Goal: Task Accomplishment & Management: Use online tool/utility

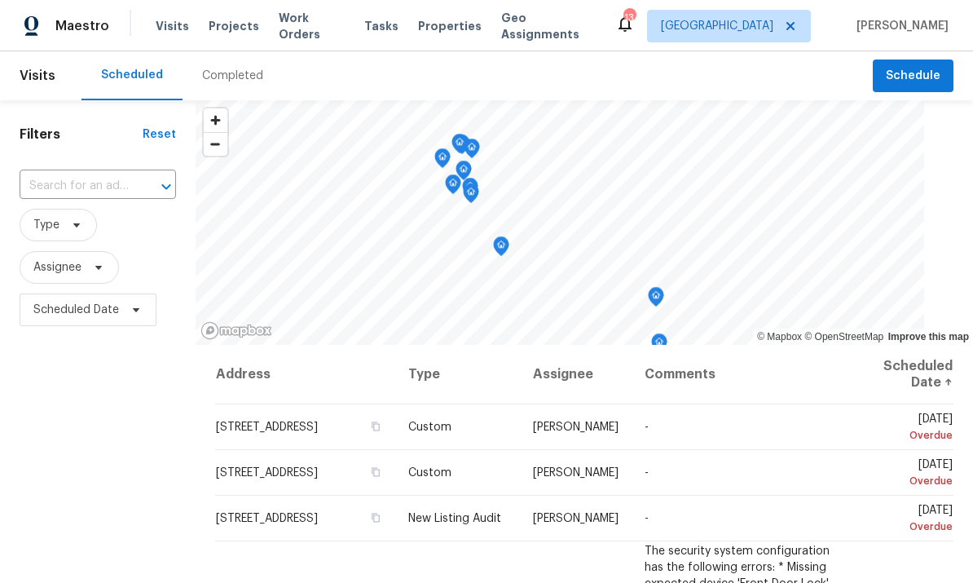
click at [453, 32] on span "Properties" at bounding box center [450, 26] width 64 height 16
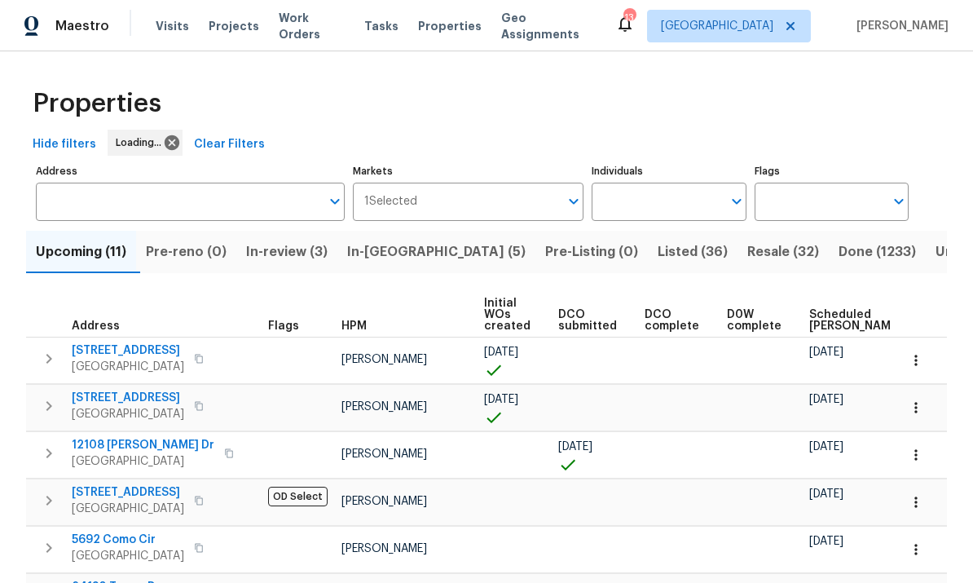
click at [671, 204] on input "Individuals" at bounding box center [656, 201] width 130 height 38
click at [662, 182] on input "Individuals" at bounding box center [656, 201] width 130 height 38
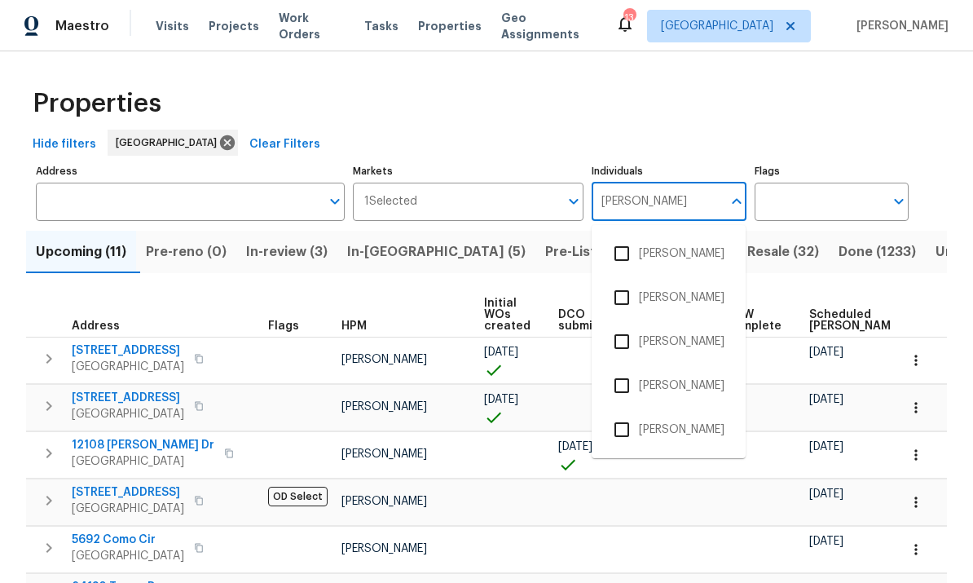
type input "[PERSON_NAME]"
click at [627, 412] on input "checkbox" at bounding box center [622, 429] width 34 height 34
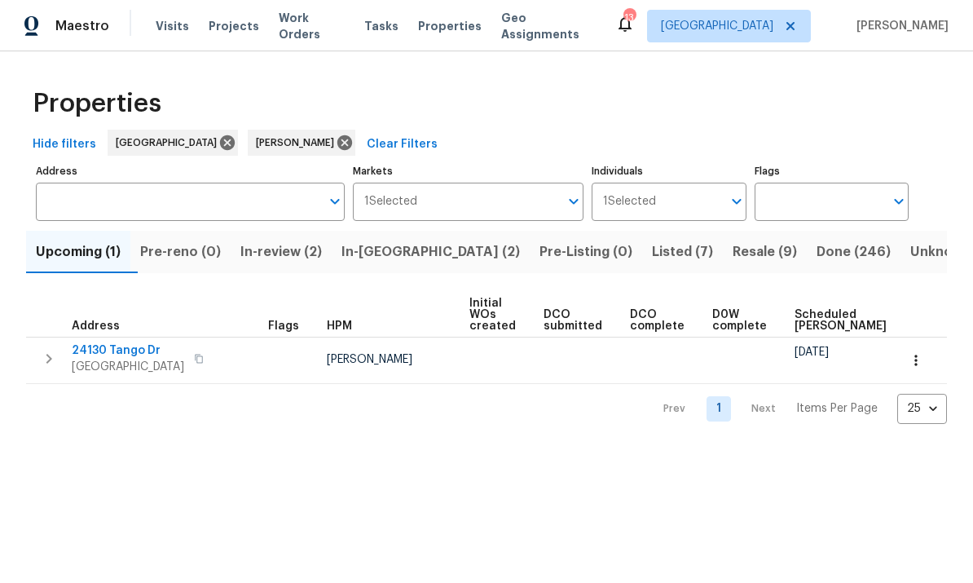
click at [732, 253] on span "Resale (9)" at bounding box center [764, 251] width 64 height 23
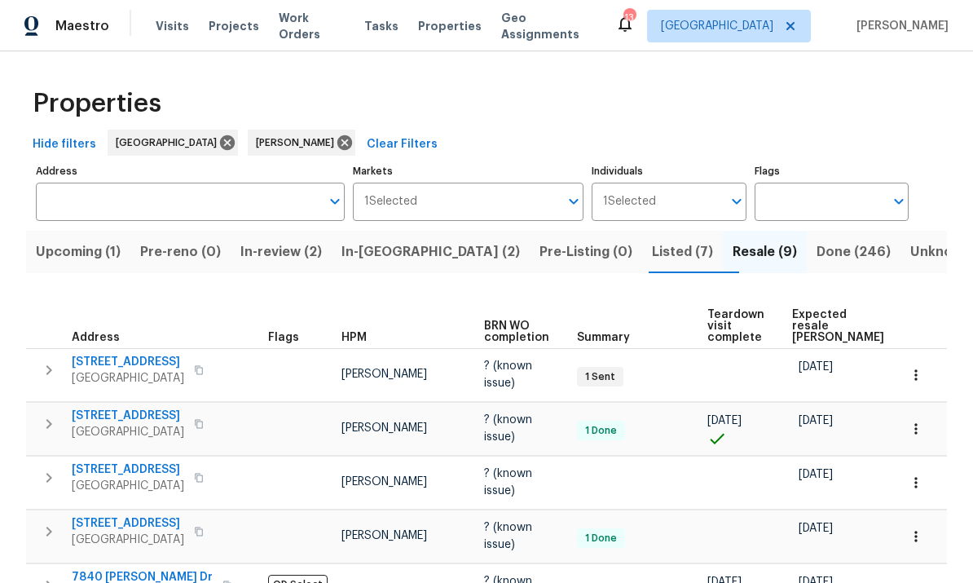
click at [71, 240] on span "Upcoming (1)" at bounding box center [78, 251] width 85 height 23
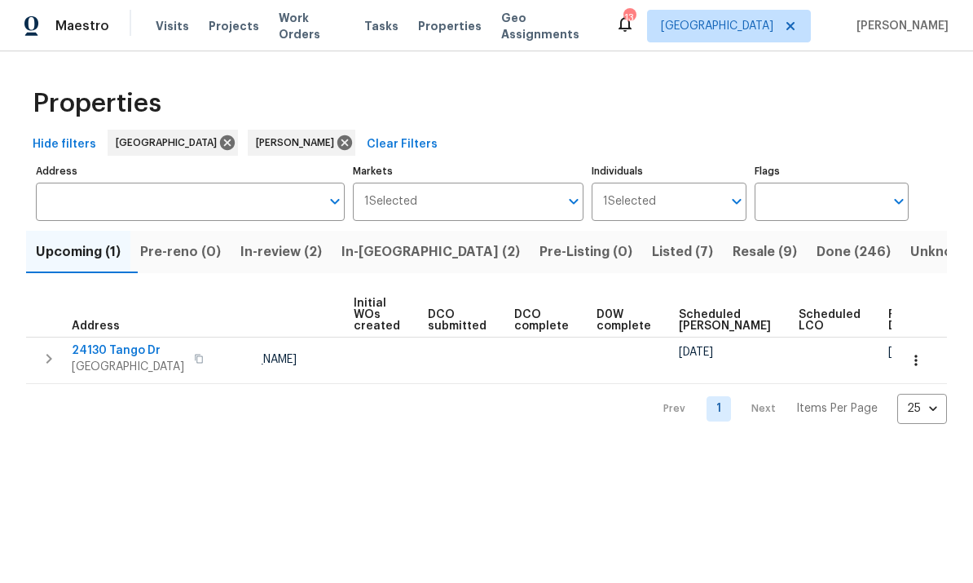
scroll to position [0, 115]
click at [306, 33] on span "Work Orders" at bounding box center [312, 26] width 66 height 33
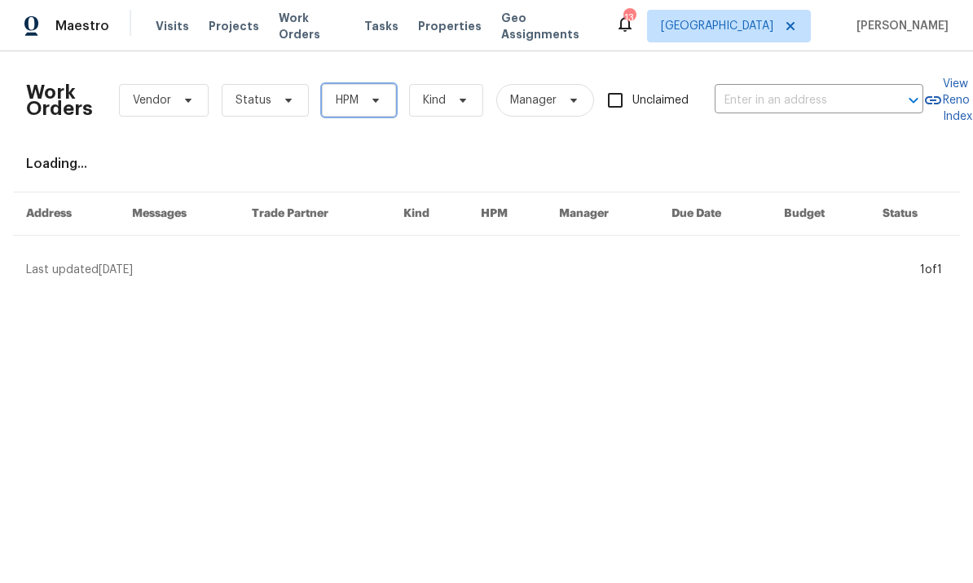
click at [363, 112] on span "HPM" at bounding box center [359, 100] width 74 height 33
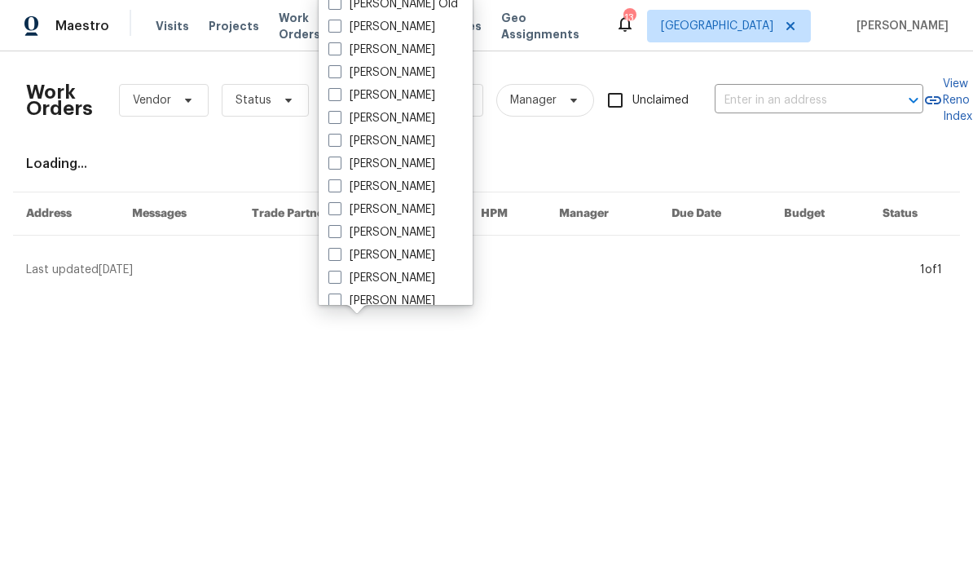
scroll to position [36, 0]
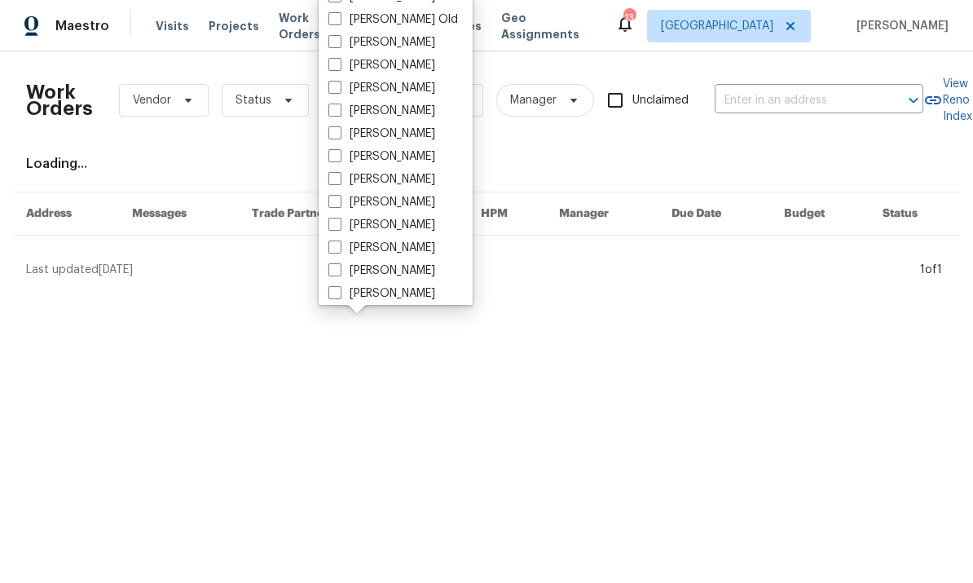
click at [343, 179] on label "[PERSON_NAME]" at bounding box center [381, 179] width 107 height 16
click at [339, 179] on input "[PERSON_NAME]" at bounding box center [333, 176] width 11 height 11
checkbox input "true"
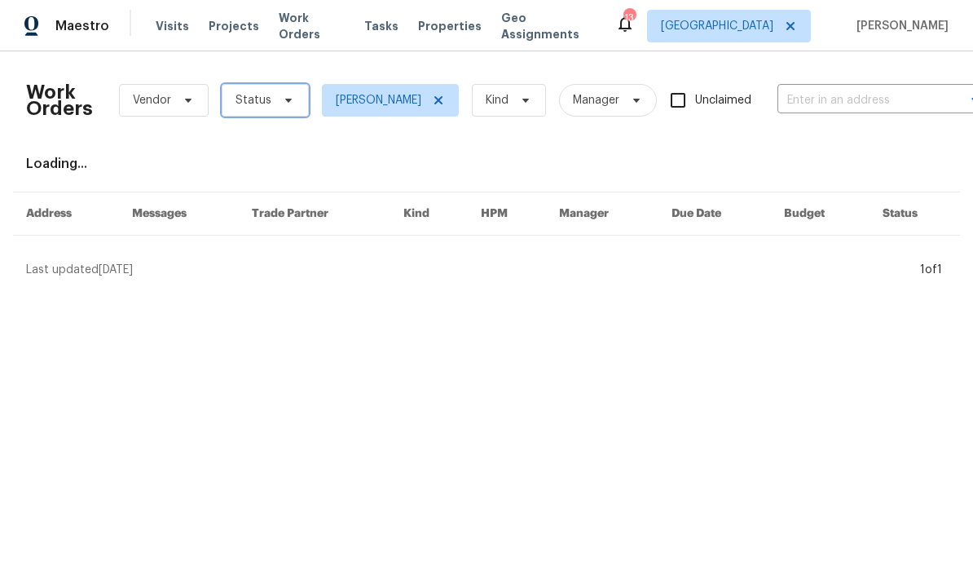
click at [288, 95] on icon at bounding box center [288, 100] width 13 height 13
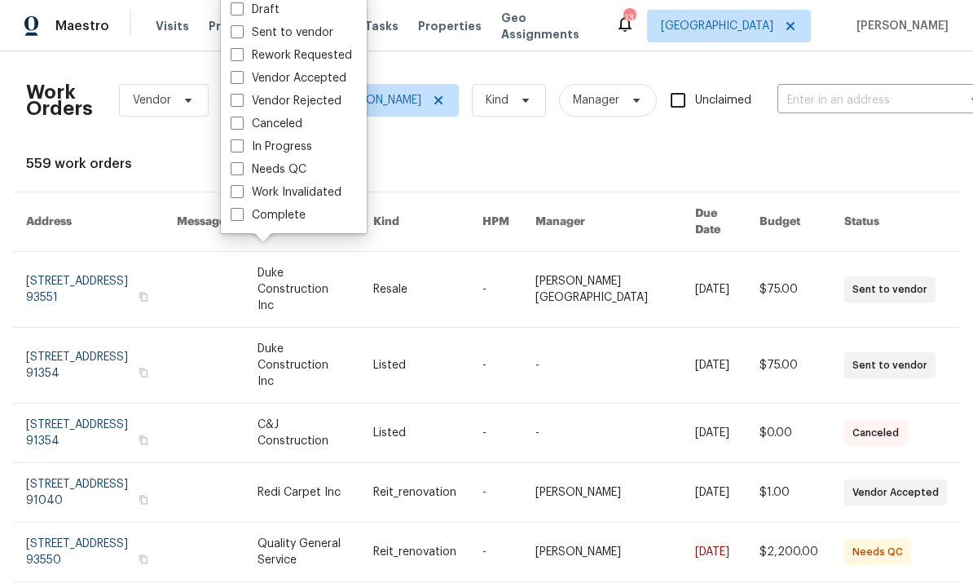
click at [240, 169] on span at bounding box center [237, 168] width 13 height 13
click at [240, 169] on input "Needs QC" at bounding box center [236, 166] width 11 height 11
checkbox input "true"
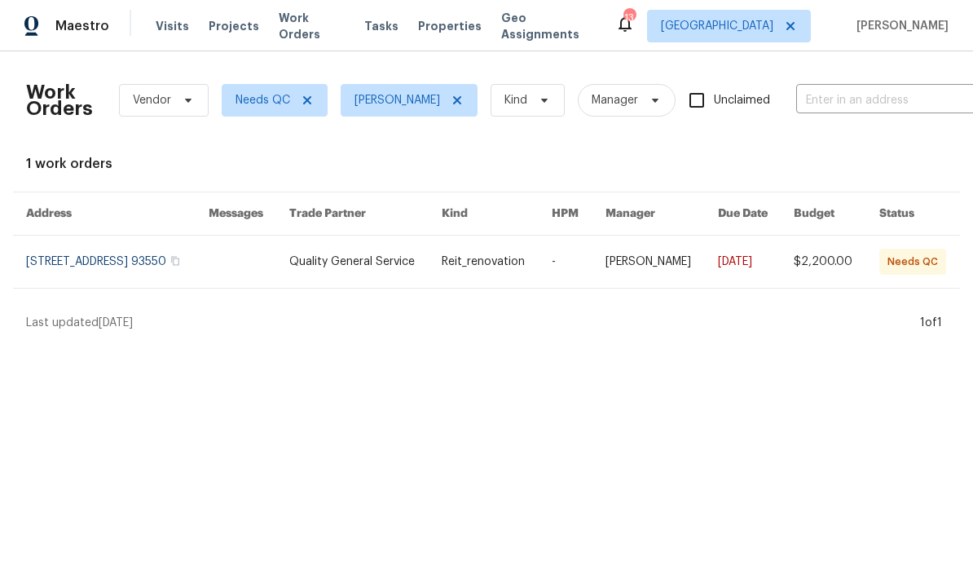
click at [257, 257] on link at bounding box center [249, 261] width 81 height 52
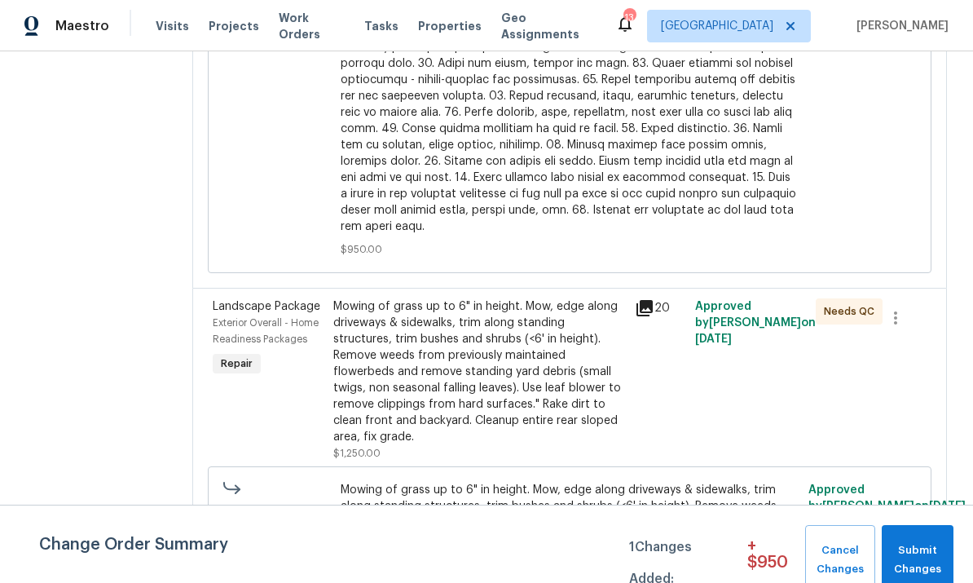
scroll to position [842, 0]
click at [644, 301] on icon at bounding box center [644, 309] width 16 height 16
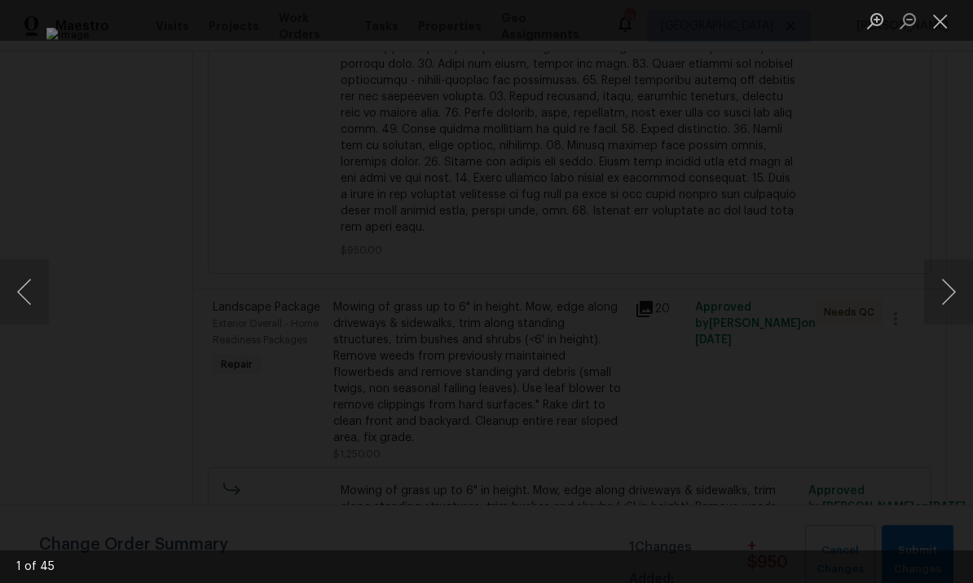
click at [918, 294] on div "Lightbox" at bounding box center [486, 291] width 973 height 583
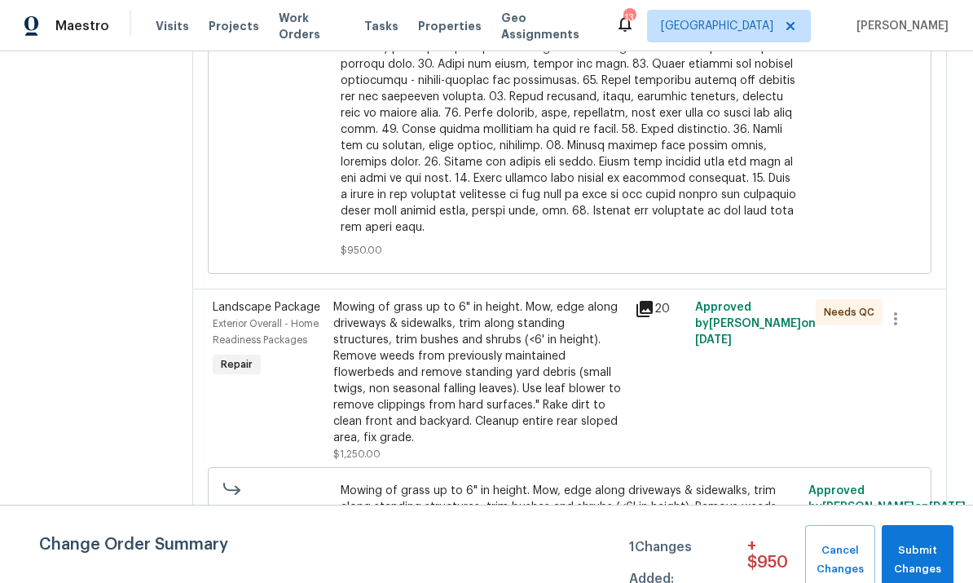
click at [654, 299] on icon at bounding box center [645, 309] width 20 height 20
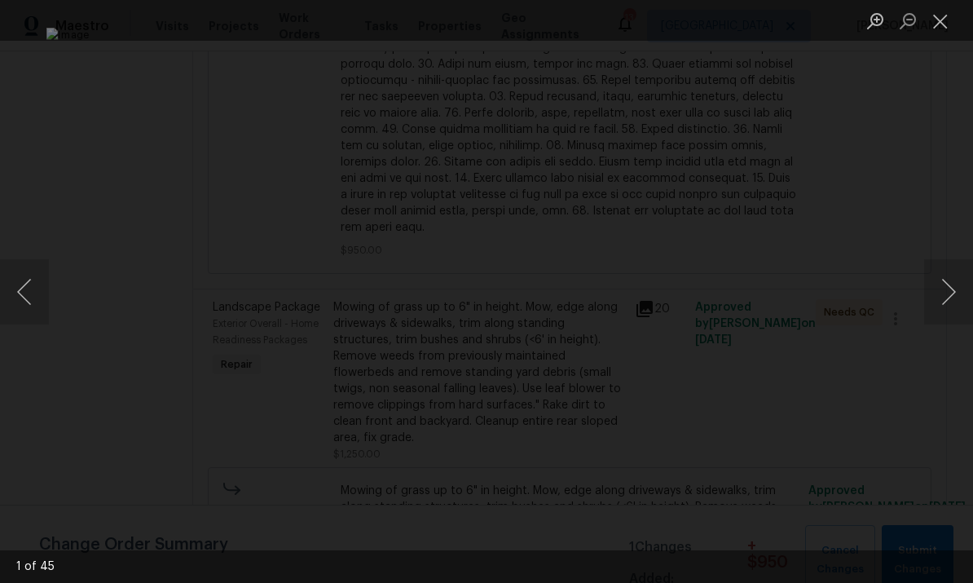
click at [945, 299] on button "Next image" at bounding box center [948, 291] width 49 height 65
click at [944, 292] on button "Next image" at bounding box center [948, 291] width 49 height 65
click at [946, 288] on button "Next image" at bounding box center [948, 291] width 49 height 65
click at [941, 287] on button "Next image" at bounding box center [948, 291] width 49 height 65
click at [941, 288] on button "Next image" at bounding box center [948, 291] width 49 height 65
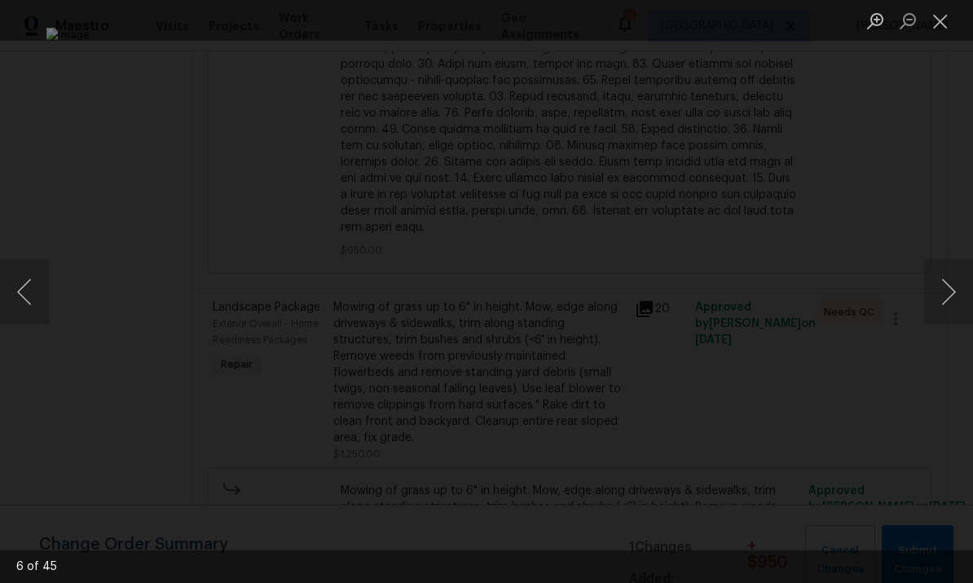
click at [943, 285] on button "Next image" at bounding box center [948, 291] width 49 height 65
click at [940, 290] on button "Next image" at bounding box center [948, 291] width 49 height 65
click at [943, 286] on button "Next image" at bounding box center [948, 291] width 49 height 65
click at [935, 286] on button "Next image" at bounding box center [948, 291] width 49 height 65
click at [933, 292] on button "Next image" at bounding box center [948, 291] width 49 height 65
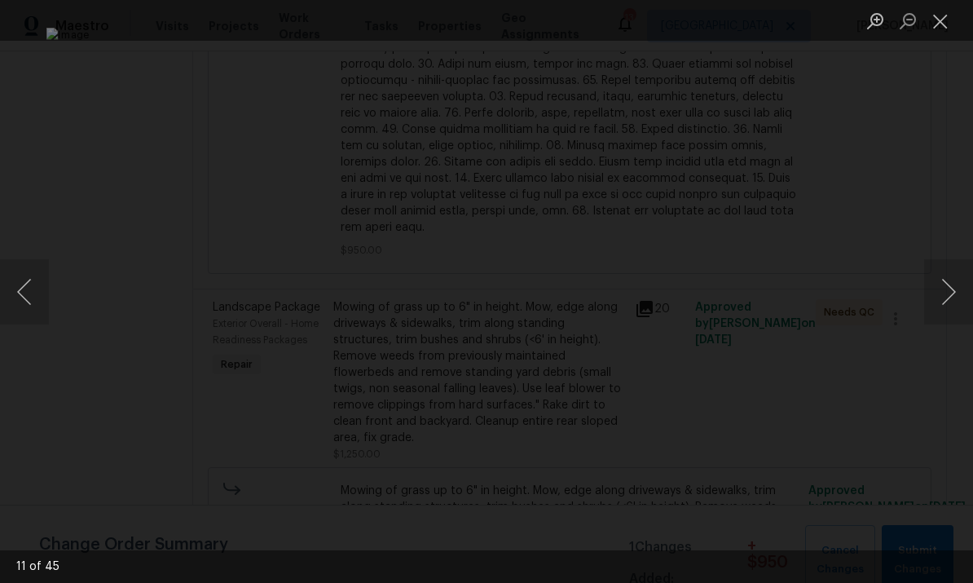
click at [933, 290] on button "Next image" at bounding box center [948, 291] width 49 height 65
click at [926, 298] on button "Next image" at bounding box center [948, 291] width 49 height 65
click at [929, 299] on button "Next image" at bounding box center [948, 291] width 49 height 65
click at [945, 288] on button "Next image" at bounding box center [948, 291] width 49 height 65
click at [940, 282] on button "Next image" at bounding box center [948, 291] width 49 height 65
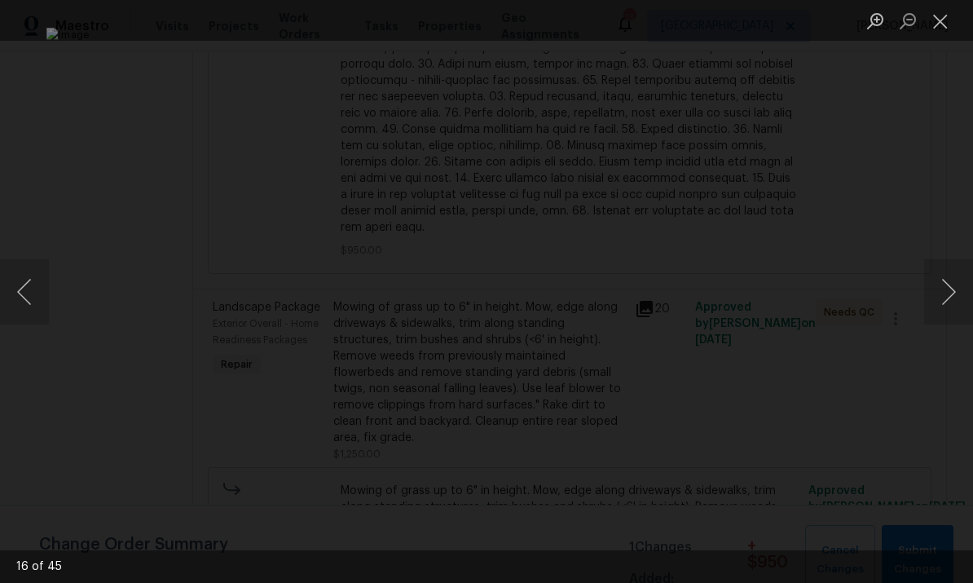
click at [939, 288] on button "Next image" at bounding box center [948, 291] width 49 height 65
click at [938, 293] on button "Next image" at bounding box center [948, 291] width 49 height 65
click at [937, 296] on button "Next image" at bounding box center [948, 291] width 49 height 65
click at [941, 290] on button "Next image" at bounding box center [948, 291] width 49 height 65
click at [29, 286] on button "Previous image" at bounding box center [24, 291] width 49 height 65
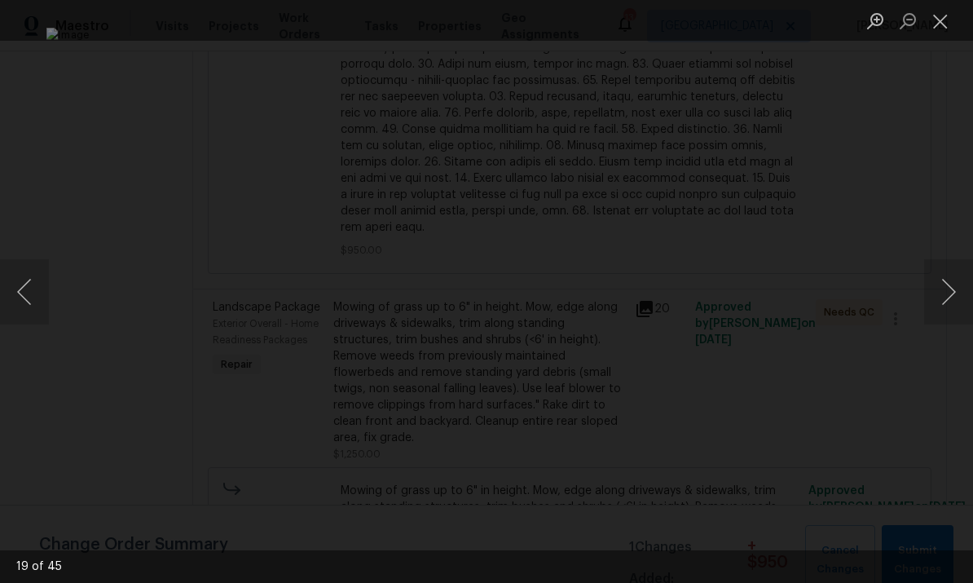
click at [34, 272] on button "Previous image" at bounding box center [24, 291] width 49 height 65
click at [37, 273] on button "Previous image" at bounding box center [24, 291] width 49 height 65
click at [37, 270] on button "Previous image" at bounding box center [24, 291] width 49 height 65
click at [36, 270] on button "Previous image" at bounding box center [24, 291] width 49 height 65
click at [37, 267] on button "Previous image" at bounding box center [24, 291] width 49 height 65
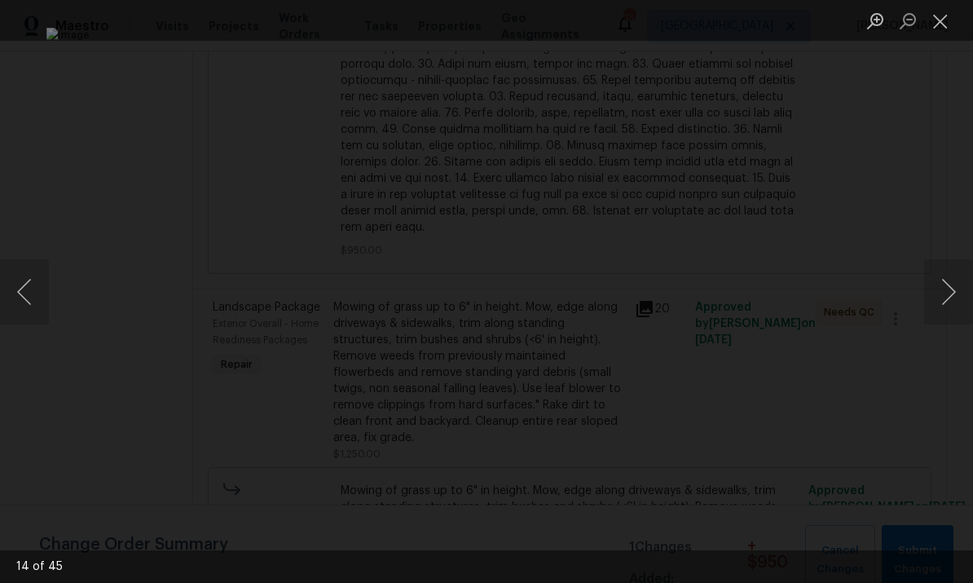
click at [29, 287] on button "Previous image" at bounding box center [24, 291] width 49 height 65
click at [33, 292] on button "Previous image" at bounding box center [24, 291] width 49 height 65
click at [33, 289] on button "Previous image" at bounding box center [24, 291] width 49 height 65
click at [33, 288] on button "Previous image" at bounding box center [24, 291] width 49 height 65
click at [36, 287] on button "Previous image" at bounding box center [24, 291] width 49 height 65
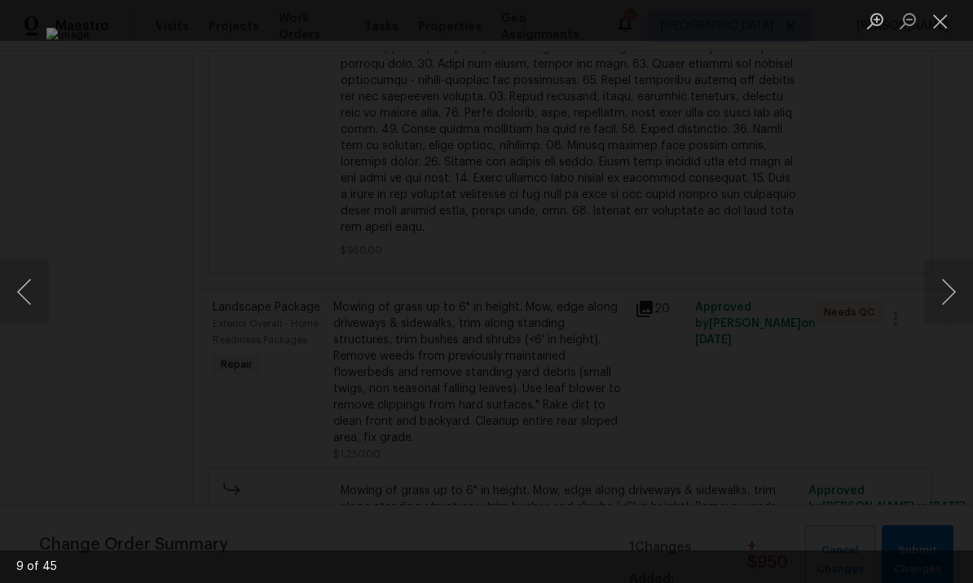
click at [19, 297] on button "Previous image" at bounding box center [24, 291] width 49 height 65
click at [30, 293] on button "Previous image" at bounding box center [24, 291] width 49 height 65
click at [940, 291] on button "Next image" at bounding box center [948, 291] width 49 height 65
click at [24, 289] on button "Previous image" at bounding box center [24, 291] width 49 height 65
click at [37, 282] on button "Previous image" at bounding box center [24, 291] width 49 height 65
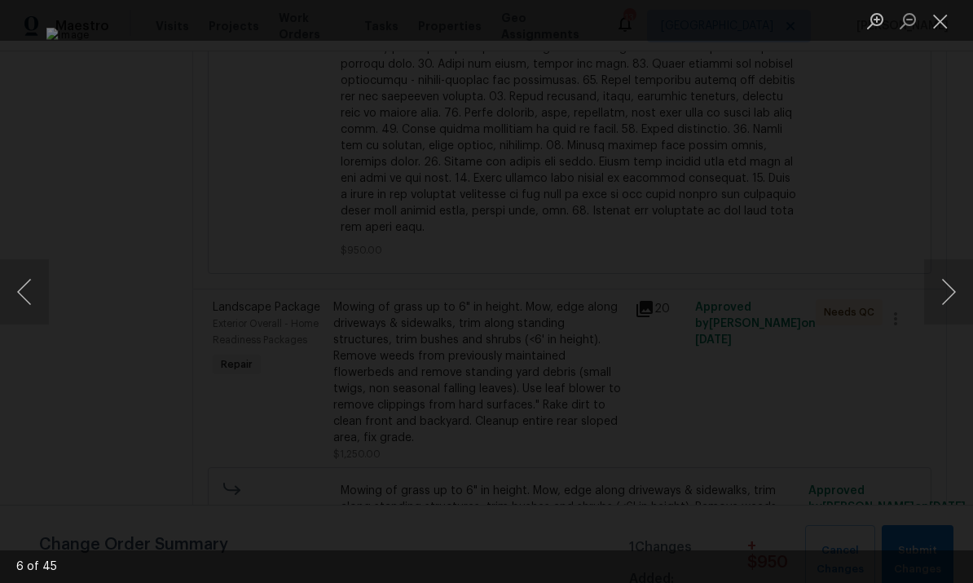
click at [37, 280] on button "Previous image" at bounding box center [24, 291] width 49 height 65
click at [37, 272] on button "Previous image" at bounding box center [24, 291] width 49 height 65
click at [32, 298] on button "Previous image" at bounding box center [24, 291] width 49 height 65
click at [33, 293] on button "Previous image" at bounding box center [24, 291] width 49 height 65
click at [34, 289] on button "Previous image" at bounding box center [24, 291] width 49 height 65
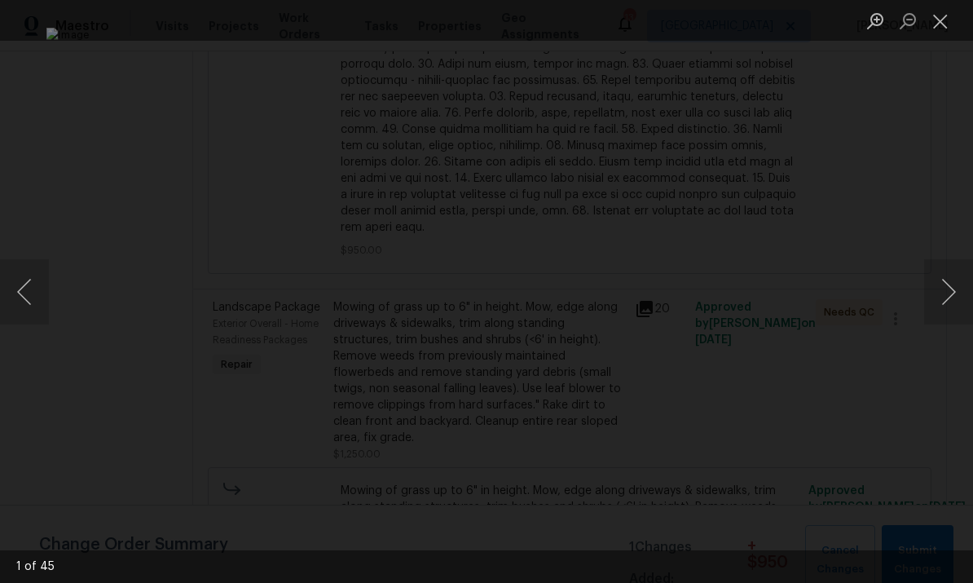
click at [950, 292] on button "Next image" at bounding box center [948, 291] width 49 height 65
click at [939, 22] on button "Close lightbox" at bounding box center [940, 21] width 33 height 29
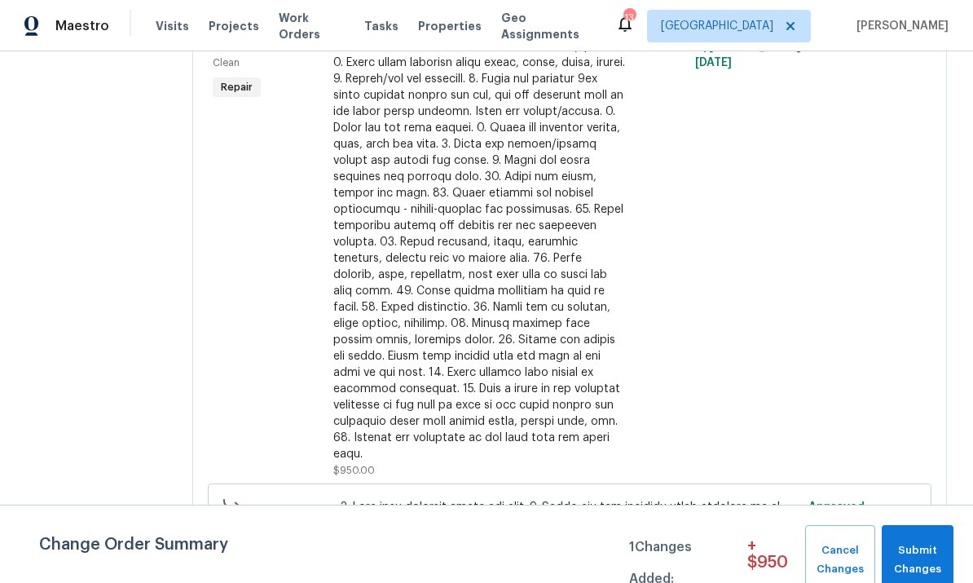
scroll to position [125, 0]
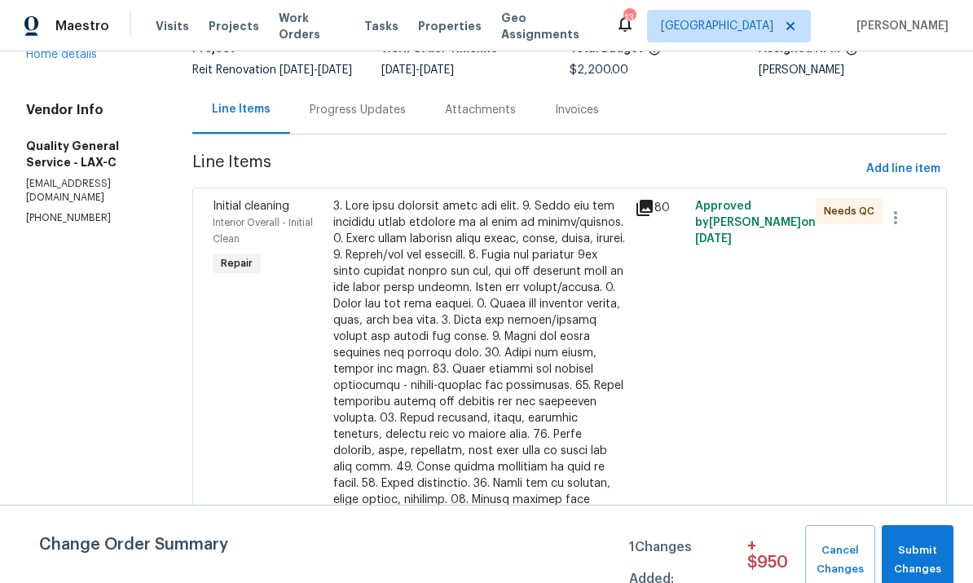
click at [651, 216] on icon at bounding box center [644, 208] width 16 height 16
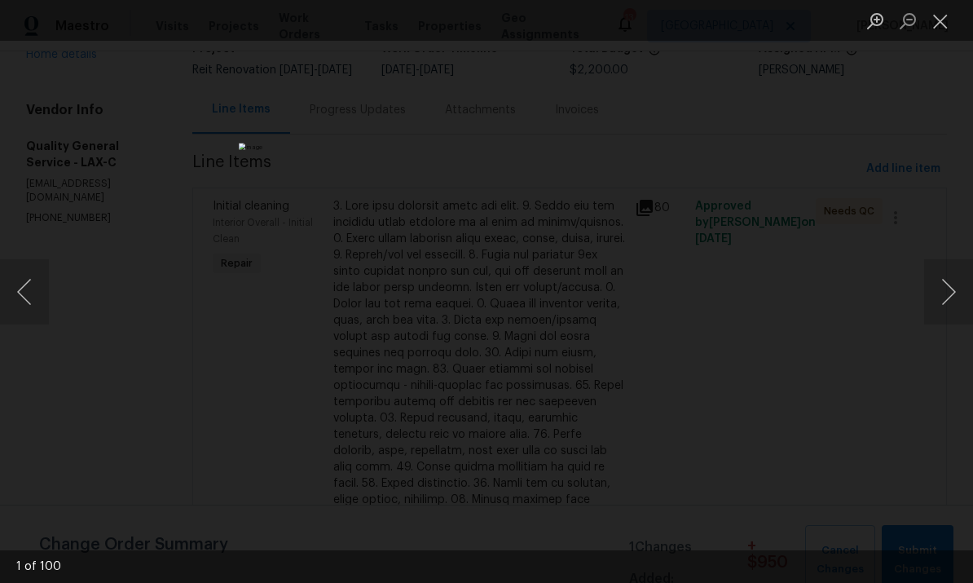
click at [939, 291] on button "Next image" at bounding box center [948, 291] width 49 height 65
click at [939, 286] on button "Next image" at bounding box center [948, 291] width 49 height 65
click at [949, 280] on button "Next image" at bounding box center [948, 291] width 49 height 65
click at [940, 285] on button "Next image" at bounding box center [948, 291] width 49 height 65
click at [23, 295] on button "Previous image" at bounding box center [24, 291] width 49 height 65
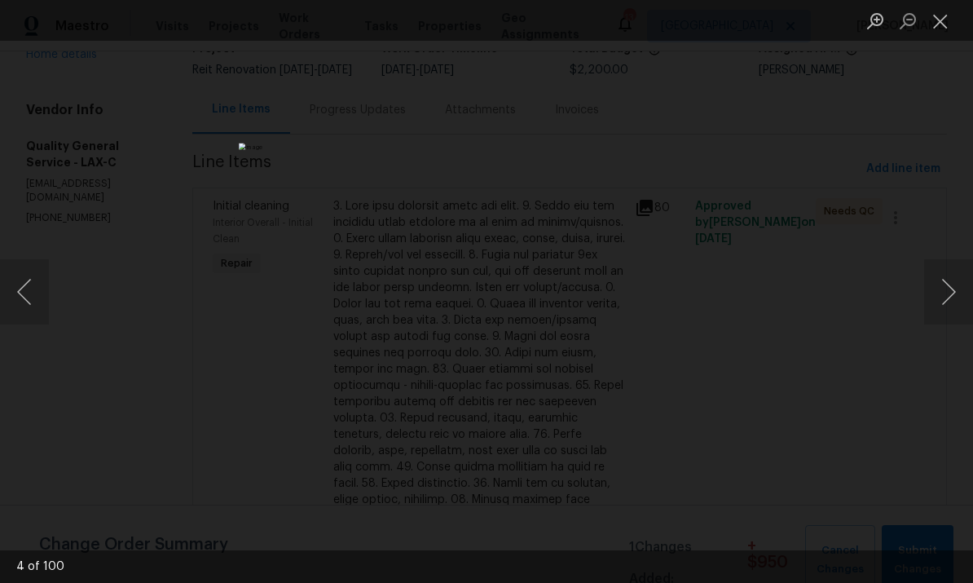
click at [24, 299] on button "Previous image" at bounding box center [24, 291] width 49 height 65
click at [945, 288] on button "Next image" at bounding box center [948, 291] width 49 height 65
click at [952, 288] on button "Next image" at bounding box center [948, 291] width 49 height 65
click at [951, 288] on button "Next image" at bounding box center [948, 291] width 49 height 65
click at [952, 294] on button "Next image" at bounding box center [948, 291] width 49 height 65
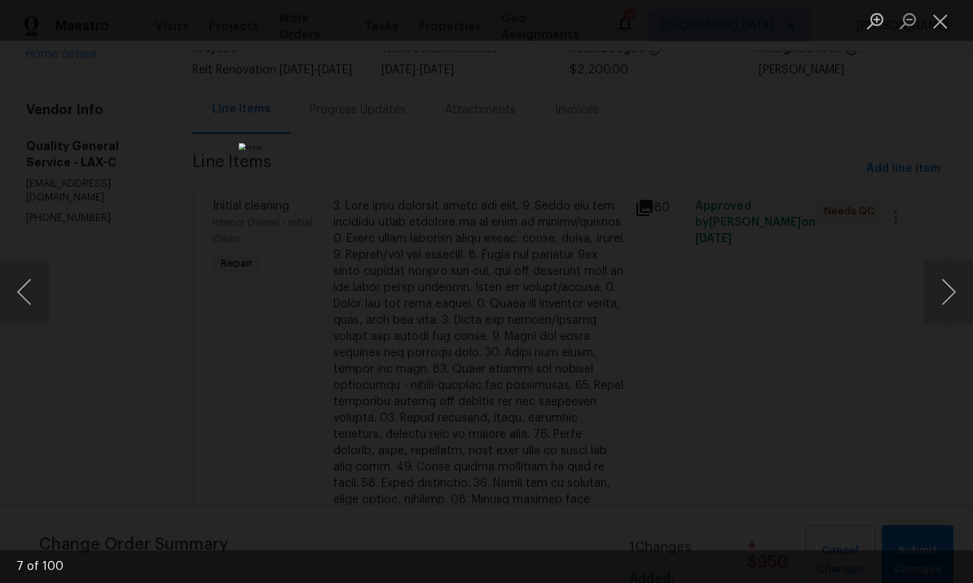
click at [950, 287] on button "Next image" at bounding box center [948, 291] width 49 height 65
click at [952, 284] on button "Next image" at bounding box center [948, 291] width 49 height 65
click at [945, 286] on button "Next image" at bounding box center [948, 291] width 49 height 65
click at [947, 288] on button "Next image" at bounding box center [948, 291] width 49 height 65
click at [941, 288] on button "Next image" at bounding box center [948, 291] width 49 height 65
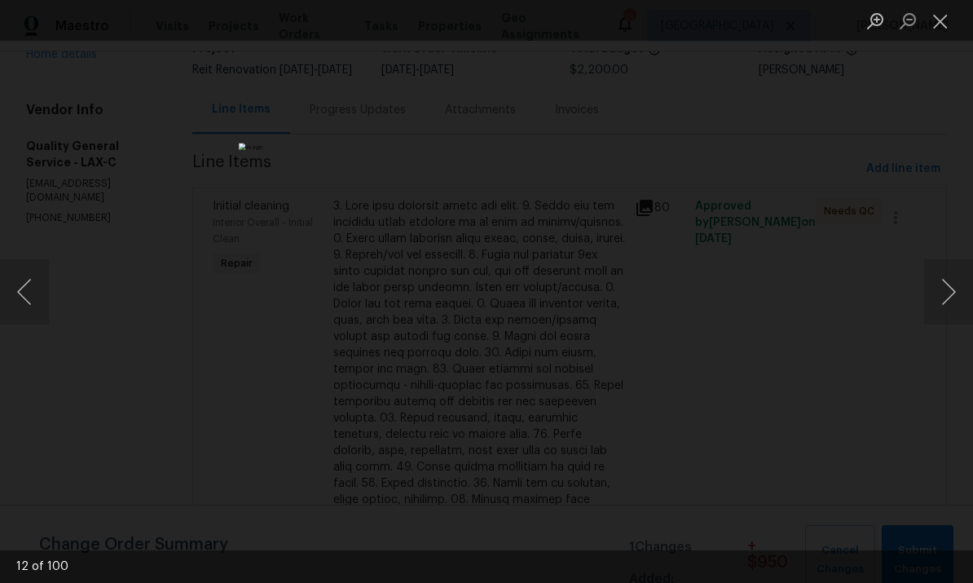
click at [943, 284] on button "Next image" at bounding box center [948, 291] width 49 height 65
click at [944, 282] on button "Next image" at bounding box center [948, 291] width 49 height 65
click at [947, 283] on button "Next image" at bounding box center [948, 291] width 49 height 65
click at [940, 281] on button "Next image" at bounding box center [948, 291] width 49 height 65
click at [944, 280] on button "Next image" at bounding box center [948, 291] width 49 height 65
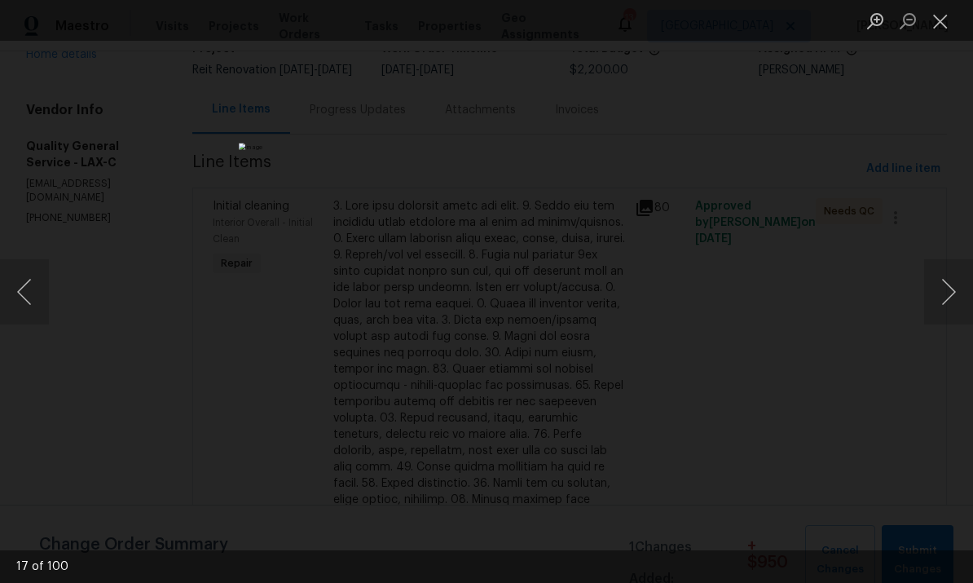
click at [948, 276] on button "Next image" at bounding box center [948, 291] width 49 height 65
click at [948, 278] on button "Next image" at bounding box center [948, 291] width 49 height 65
click at [943, 279] on button "Next image" at bounding box center [948, 291] width 49 height 65
click at [954, 277] on button "Next image" at bounding box center [948, 291] width 49 height 65
click at [955, 282] on button "Next image" at bounding box center [948, 291] width 49 height 65
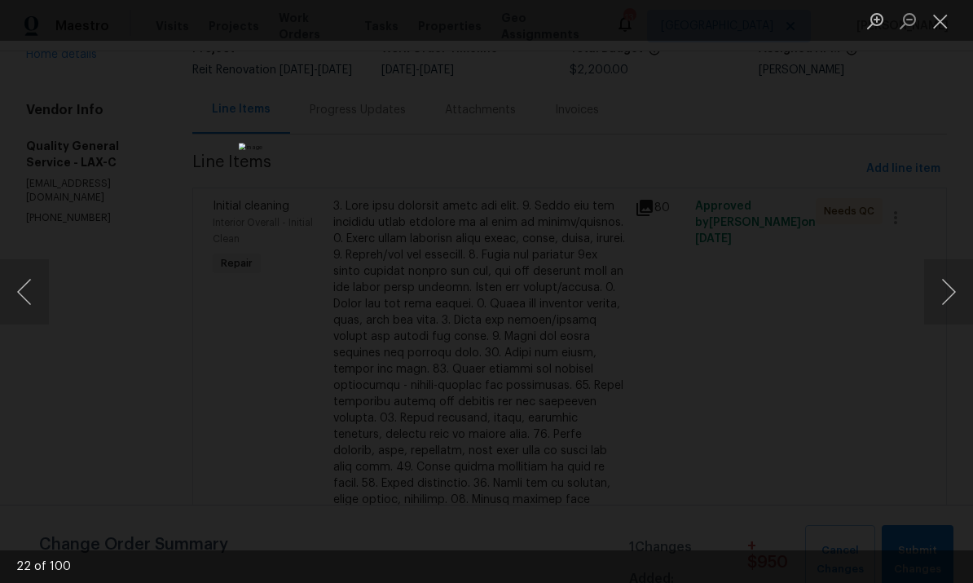
click at [948, 285] on button "Next image" at bounding box center [948, 291] width 49 height 65
click at [948, 277] on button "Next image" at bounding box center [948, 291] width 49 height 65
click at [948, 278] on button "Next image" at bounding box center [948, 291] width 49 height 65
click at [953, 282] on button "Next image" at bounding box center [948, 291] width 49 height 65
click at [949, 282] on button "Next image" at bounding box center [948, 291] width 49 height 65
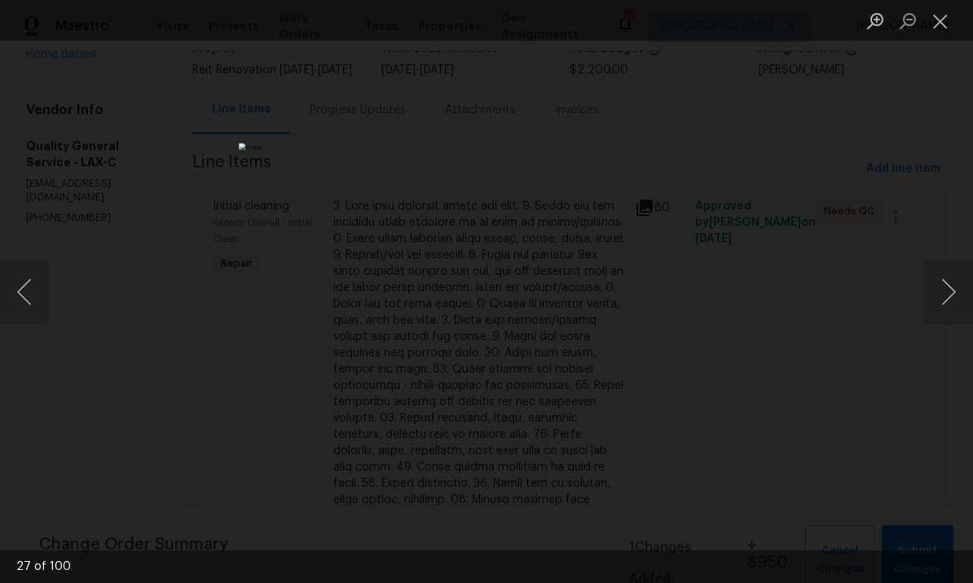
click at [952, 280] on button "Next image" at bounding box center [948, 291] width 49 height 65
click at [4, 265] on button "Previous image" at bounding box center [24, 291] width 49 height 65
click at [946, 284] on button "Next image" at bounding box center [948, 291] width 49 height 65
click at [937, 286] on button "Next image" at bounding box center [948, 291] width 49 height 65
click at [948, 277] on button "Next image" at bounding box center [948, 291] width 49 height 65
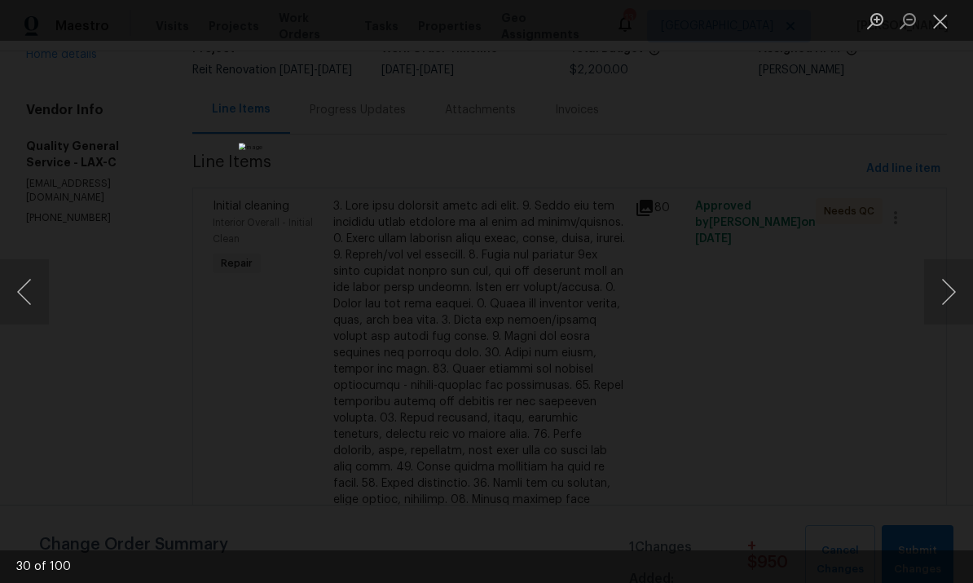
click at [943, 270] on button "Next image" at bounding box center [948, 291] width 49 height 65
click at [945, 271] on button "Next image" at bounding box center [948, 291] width 49 height 65
click at [939, 270] on button "Next image" at bounding box center [948, 291] width 49 height 65
click at [943, 279] on button "Next image" at bounding box center [948, 291] width 49 height 65
click at [944, 284] on button "Next image" at bounding box center [948, 291] width 49 height 65
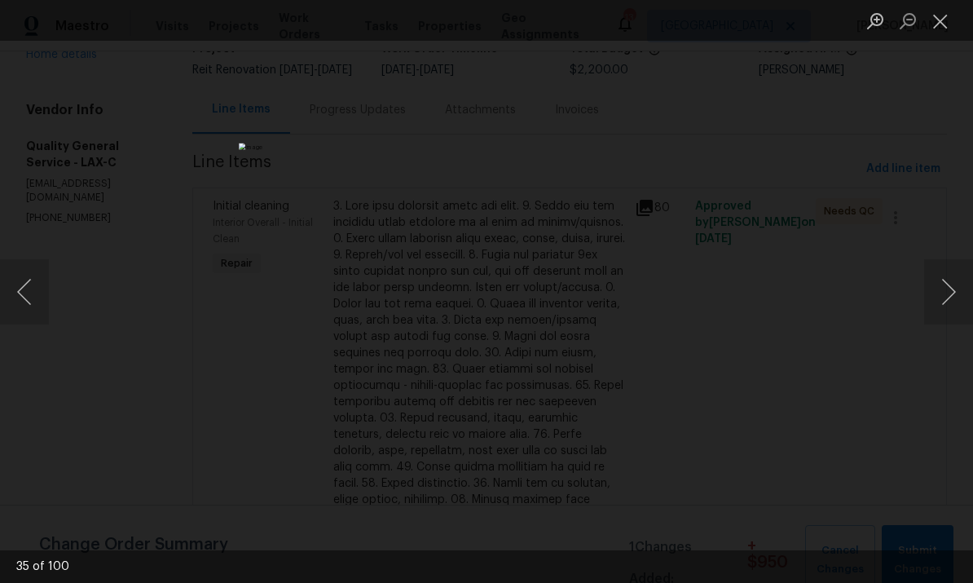
click at [947, 283] on button "Next image" at bounding box center [948, 291] width 49 height 65
click at [943, 278] on button "Next image" at bounding box center [948, 291] width 49 height 65
click at [949, 278] on button "Next image" at bounding box center [948, 291] width 49 height 65
click at [939, 277] on button "Next image" at bounding box center [948, 291] width 49 height 65
click at [939, 275] on button "Next image" at bounding box center [948, 291] width 49 height 65
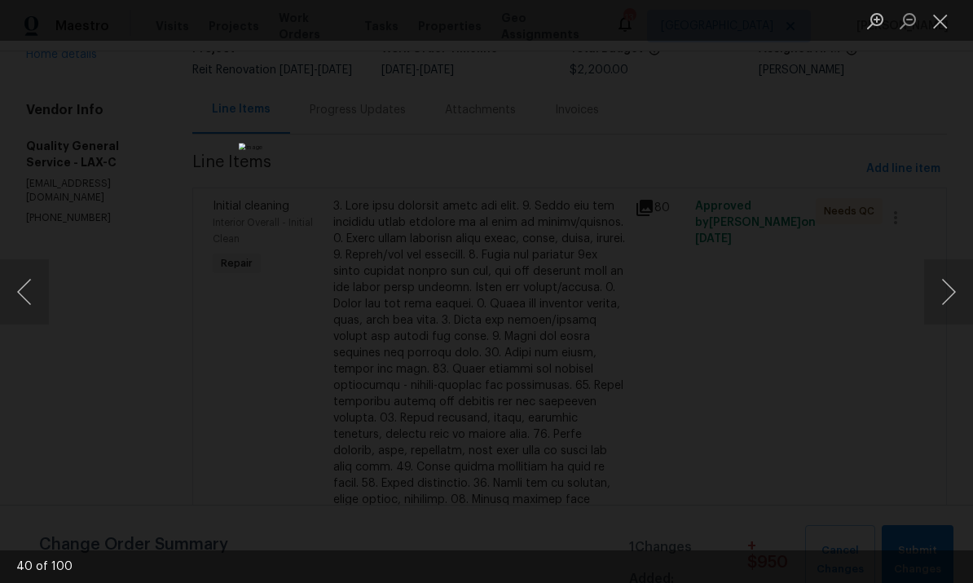
click at [939, 270] on button "Next image" at bounding box center [948, 291] width 49 height 65
click at [940, 263] on button "Next image" at bounding box center [948, 291] width 49 height 65
click at [942, 267] on button "Next image" at bounding box center [948, 291] width 49 height 65
click at [933, 266] on button "Next image" at bounding box center [948, 291] width 49 height 65
click at [947, 266] on button "Next image" at bounding box center [948, 291] width 49 height 65
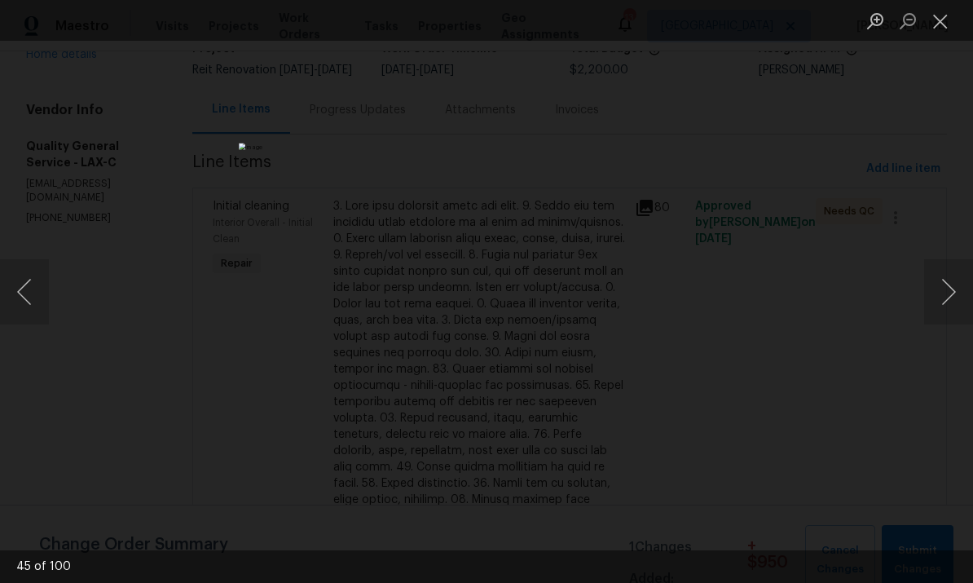
click at [946, 266] on button "Next image" at bounding box center [948, 291] width 49 height 65
click at [948, 268] on button "Next image" at bounding box center [948, 291] width 49 height 65
click at [943, 265] on button "Next image" at bounding box center [948, 291] width 49 height 65
click at [943, 264] on button "Next image" at bounding box center [948, 291] width 49 height 65
click at [939, 265] on button "Next image" at bounding box center [948, 291] width 49 height 65
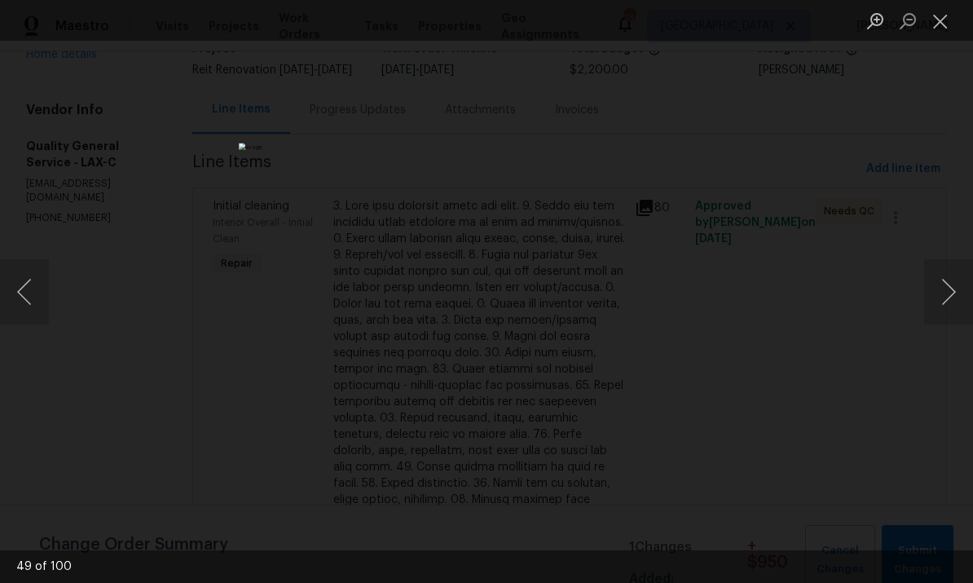
click at [939, 264] on button "Next image" at bounding box center [948, 291] width 49 height 65
click at [941, 274] on button "Next image" at bounding box center [948, 291] width 49 height 65
click at [940, 274] on button "Next image" at bounding box center [948, 291] width 49 height 65
click at [941, 271] on button "Next image" at bounding box center [948, 291] width 49 height 65
click at [939, 266] on button "Next image" at bounding box center [948, 291] width 49 height 65
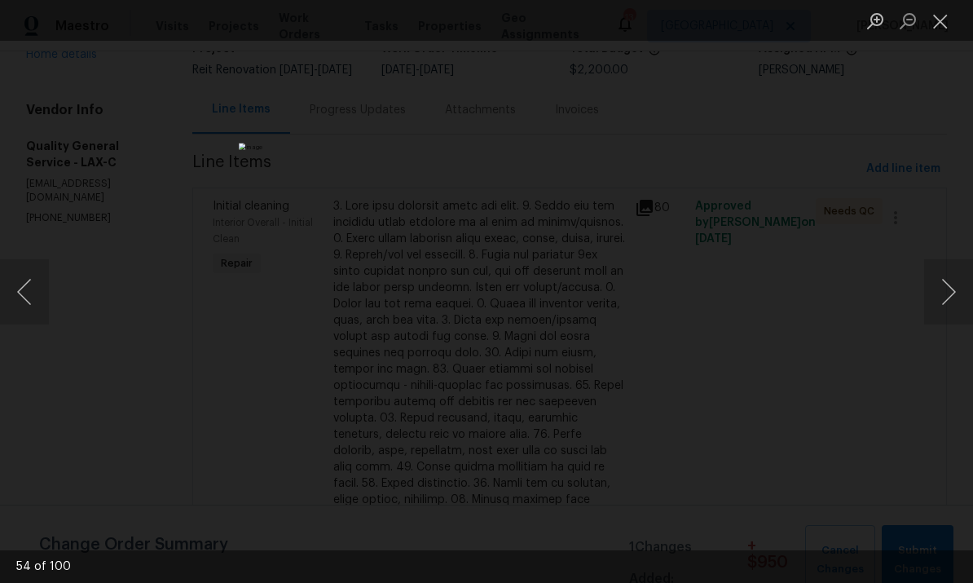
click at [949, 271] on button "Next image" at bounding box center [948, 291] width 49 height 65
click at [950, 266] on button "Next image" at bounding box center [948, 291] width 49 height 65
click at [951, 263] on button "Next image" at bounding box center [948, 291] width 49 height 65
click at [943, 273] on button "Next image" at bounding box center [948, 291] width 49 height 65
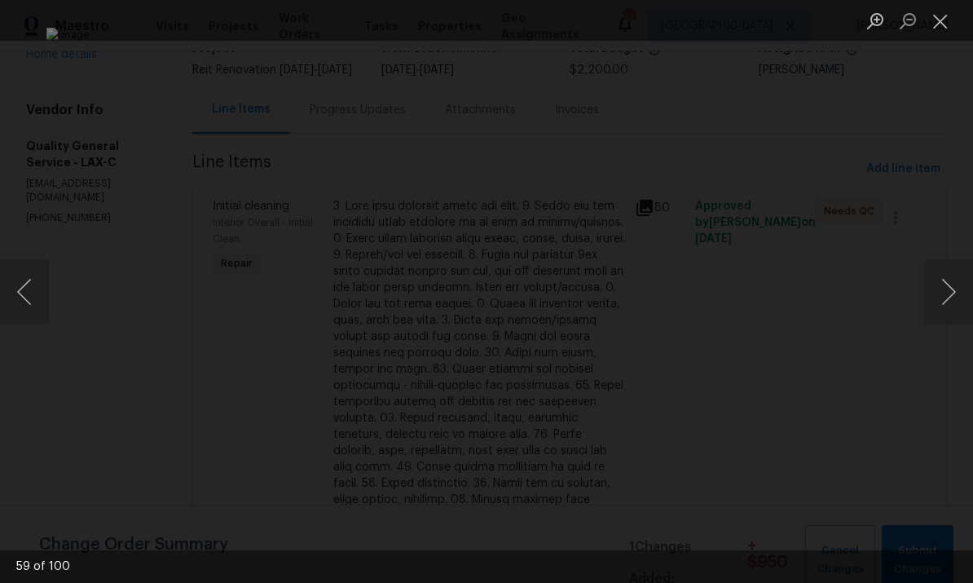
click at [943, 272] on button "Next image" at bounding box center [948, 291] width 49 height 65
click at [937, 271] on button "Next image" at bounding box center [948, 291] width 49 height 65
click at [948, 274] on button "Next image" at bounding box center [948, 291] width 49 height 65
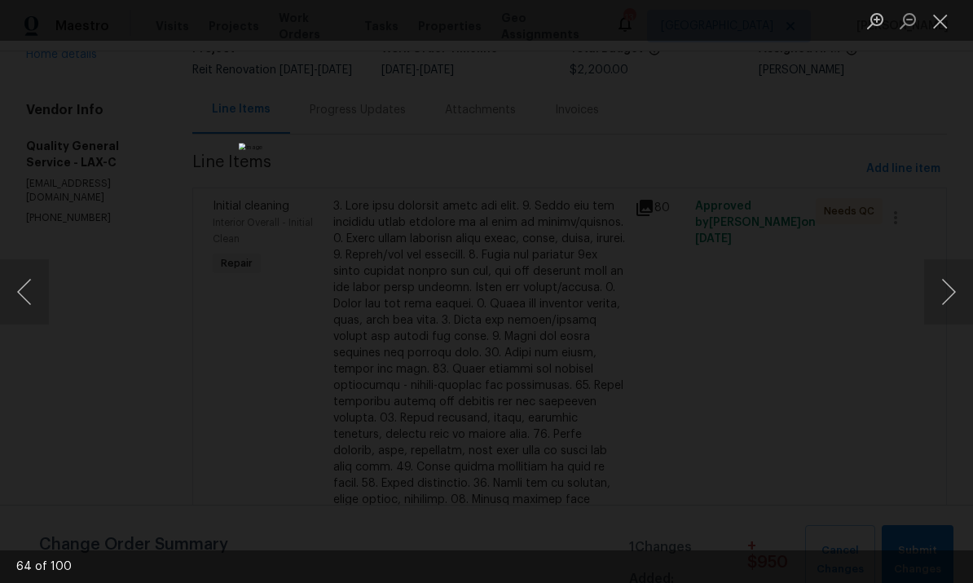
click at [947, 275] on button "Next image" at bounding box center [948, 291] width 49 height 65
click at [947, 272] on button "Next image" at bounding box center [948, 291] width 49 height 65
click at [946, 271] on button "Next image" at bounding box center [948, 291] width 49 height 65
click at [949, 281] on button "Next image" at bounding box center [948, 291] width 49 height 65
click at [948, 280] on button "Next image" at bounding box center [948, 291] width 49 height 65
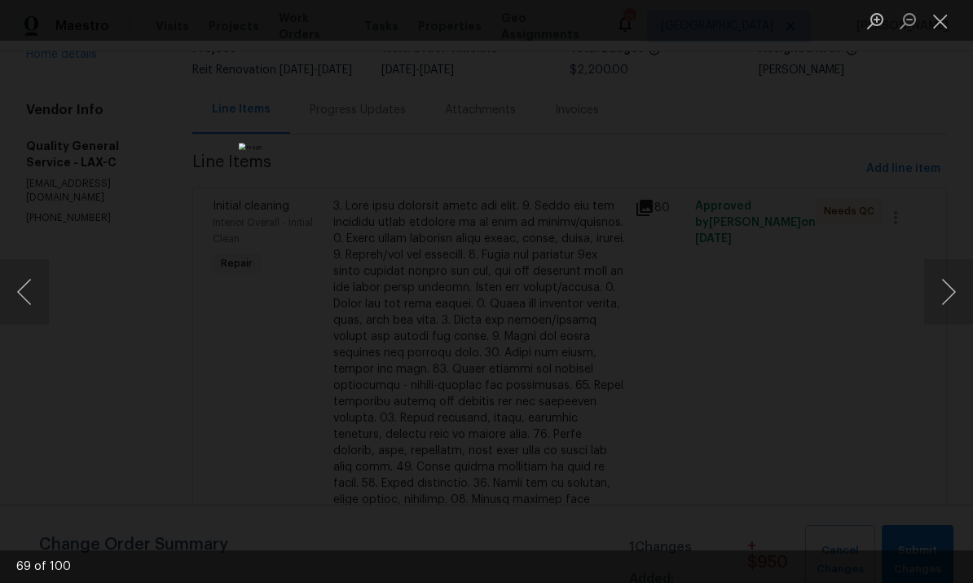
click at [948, 284] on button "Next image" at bounding box center [948, 291] width 49 height 65
click at [949, 283] on button "Next image" at bounding box center [948, 291] width 49 height 65
click at [948, 282] on button "Next image" at bounding box center [948, 291] width 49 height 65
click at [948, 283] on button "Next image" at bounding box center [948, 291] width 49 height 65
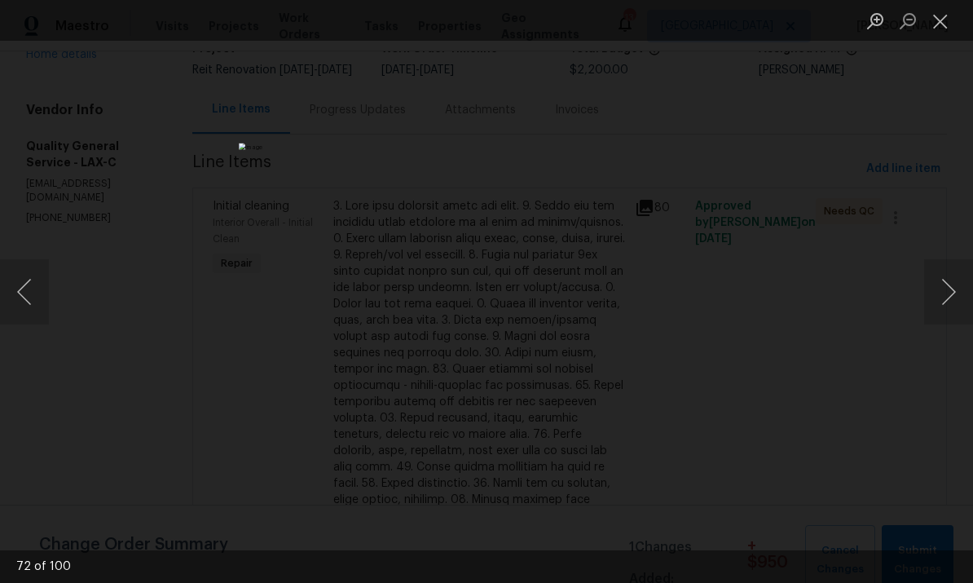
click at [948, 283] on button "Next image" at bounding box center [948, 291] width 49 height 65
click at [949, 284] on button "Next image" at bounding box center [948, 291] width 49 height 65
click at [948, 284] on button "Next image" at bounding box center [948, 291] width 49 height 65
click at [951, 282] on button "Next image" at bounding box center [948, 291] width 49 height 65
click at [950, 281] on button "Next image" at bounding box center [948, 291] width 49 height 65
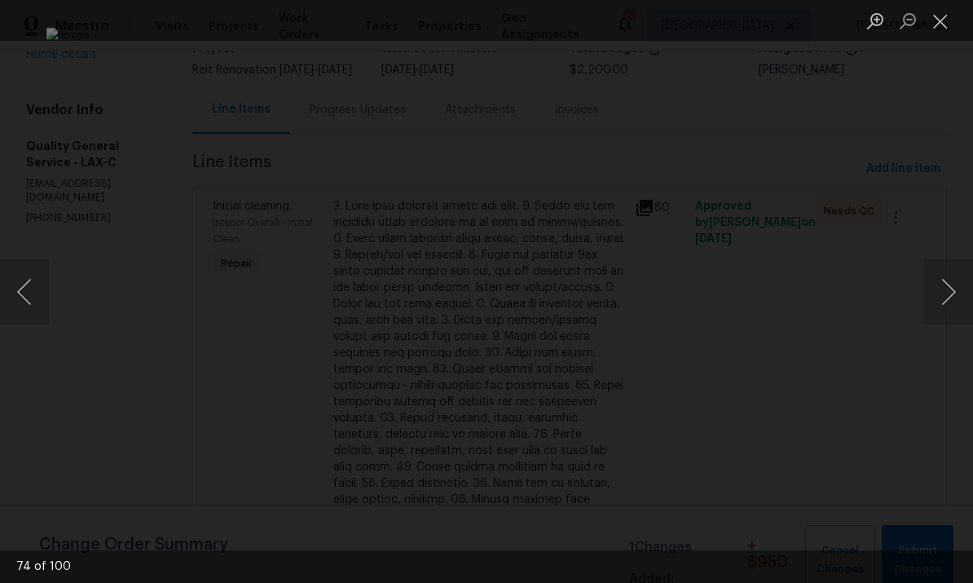
click at [948, 279] on button "Next image" at bounding box center [948, 291] width 49 height 65
click at [948, 282] on button "Next image" at bounding box center [948, 291] width 49 height 65
click at [951, 279] on button "Next image" at bounding box center [948, 291] width 49 height 65
click at [950, 279] on button "Next image" at bounding box center [948, 291] width 49 height 65
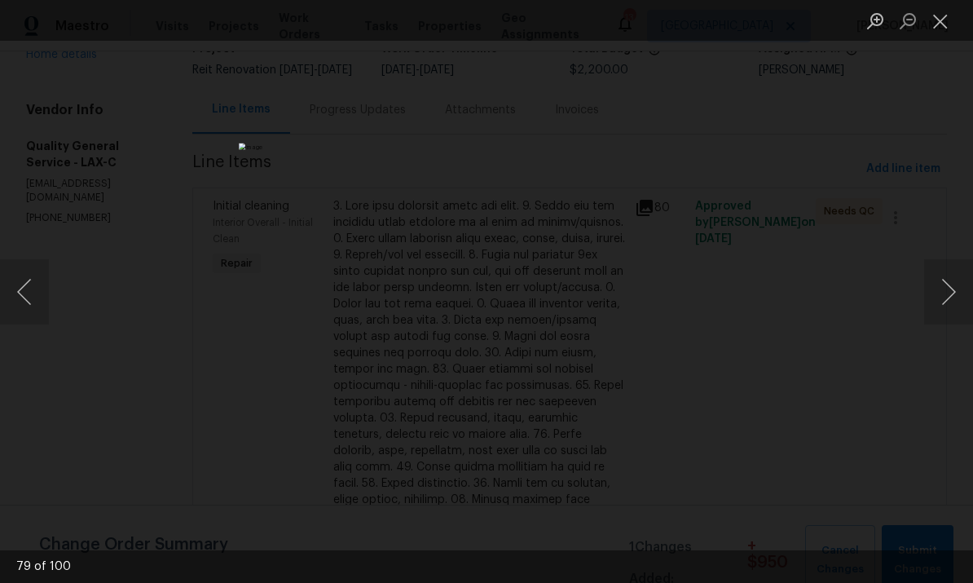
click at [943, 281] on button "Next image" at bounding box center [948, 291] width 49 height 65
click at [944, 288] on button "Next image" at bounding box center [948, 291] width 49 height 65
click at [943, 284] on button "Next image" at bounding box center [948, 291] width 49 height 65
click at [942, 284] on button "Next image" at bounding box center [948, 291] width 49 height 65
click at [943, 280] on button "Next image" at bounding box center [948, 291] width 49 height 65
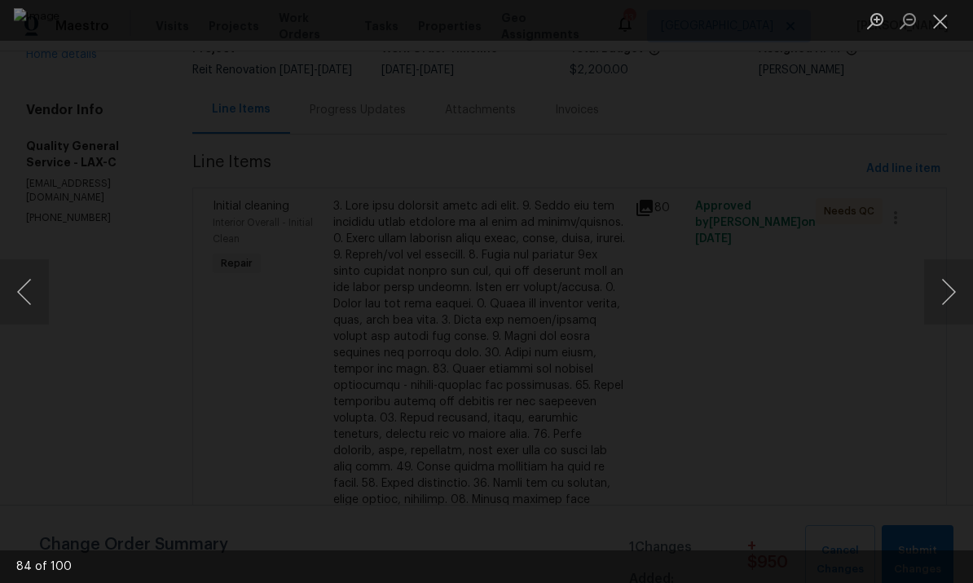
click at [942, 279] on button "Next image" at bounding box center [948, 291] width 49 height 65
click at [943, 277] on button "Next image" at bounding box center [948, 291] width 49 height 65
click at [943, 276] on button "Next image" at bounding box center [948, 291] width 49 height 65
click at [943, 280] on button "Next image" at bounding box center [948, 291] width 49 height 65
click at [943, 279] on button "Next image" at bounding box center [948, 291] width 49 height 65
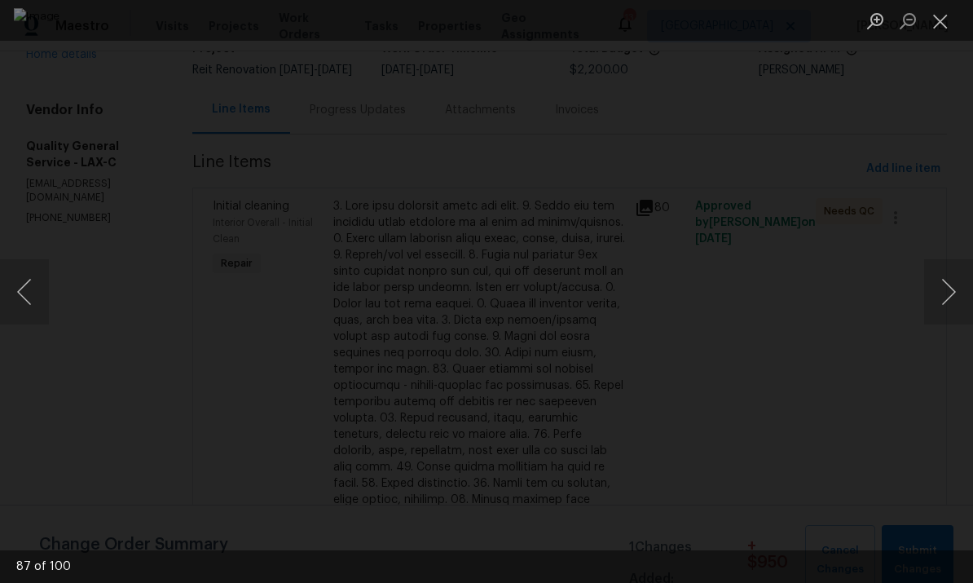
click at [944, 278] on button "Next image" at bounding box center [948, 291] width 49 height 65
click at [944, 277] on button "Next image" at bounding box center [948, 291] width 49 height 65
click at [941, 279] on button "Next image" at bounding box center [948, 291] width 49 height 65
click at [949, 277] on button "Next image" at bounding box center [948, 291] width 49 height 65
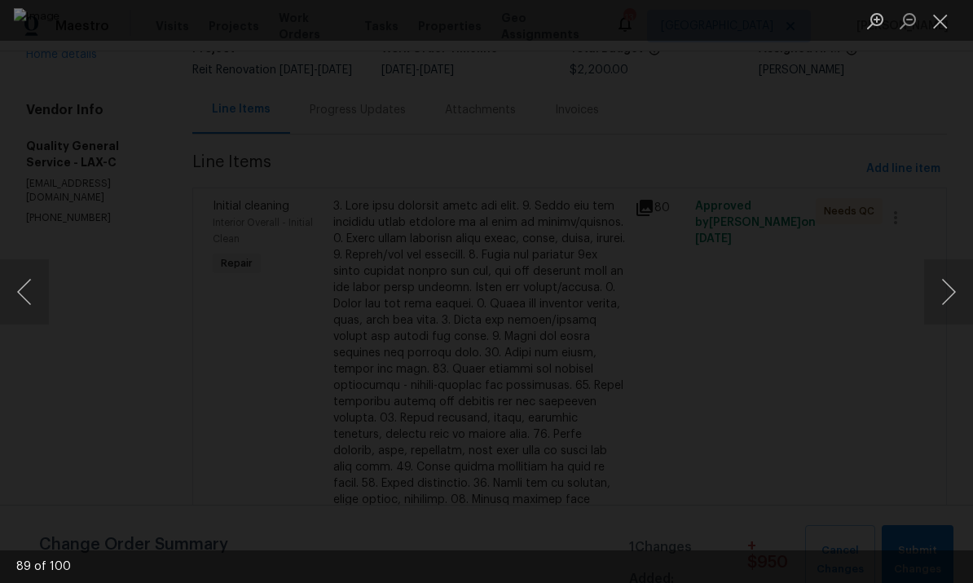
click at [949, 276] on button "Next image" at bounding box center [948, 291] width 49 height 65
click at [948, 278] on button "Next image" at bounding box center [948, 291] width 49 height 65
click at [945, 278] on button "Next image" at bounding box center [948, 291] width 49 height 65
click at [944, 278] on button "Next image" at bounding box center [948, 291] width 49 height 65
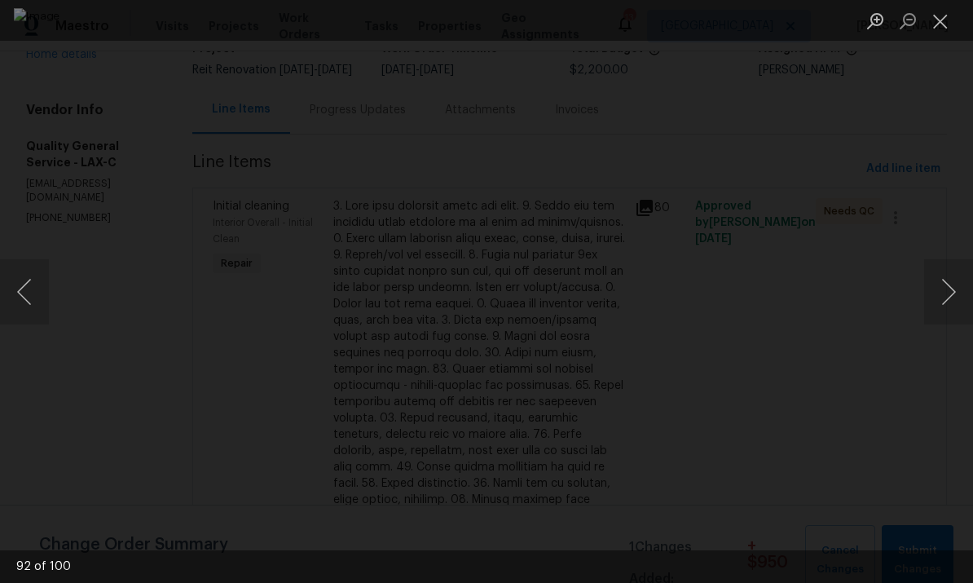
click at [942, 283] on button "Next image" at bounding box center [948, 291] width 49 height 65
click at [941, 283] on button "Next image" at bounding box center [948, 291] width 49 height 65
click at [944, 284] on button "Next image" at bounding box center [948, 291] width 49 height 65
click at [943, 283] on button "Next image" at bounding box center [948, 291] width 49 height 65
click at [940, 276] on button "Next image" at bounding box center [948, 291] width 49 height 65
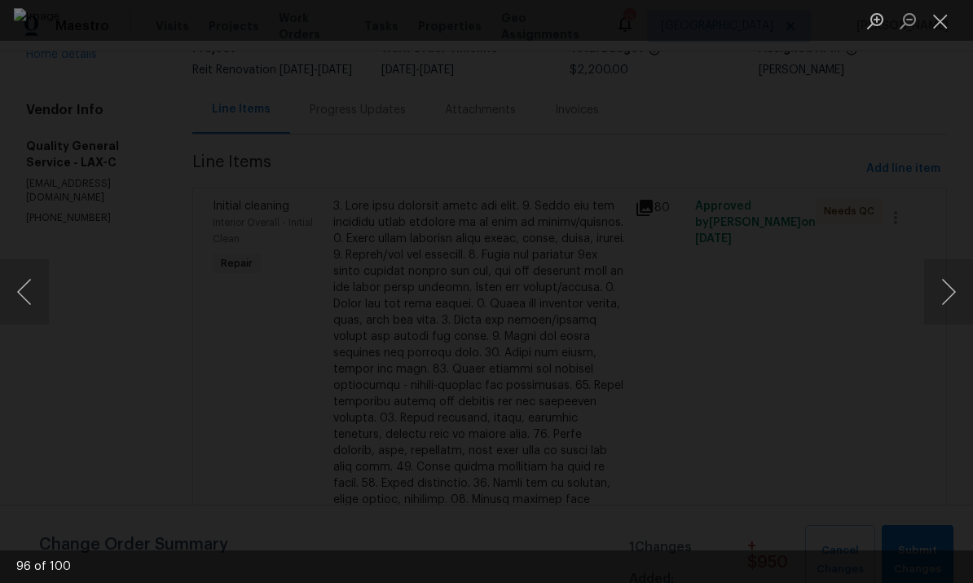
click at [939, 276] on button "Next image" at bounding box center [948, 291] width 49 height 65
click at [939, 275] on button "Next image" at bounding box center [948, 291] width 49 height 65
click at [943, 278] on button "Next image" at bounding box center [948, 291] width 49 height 65
click at [942, 277] on button "Next image" at bounding box center [948, 291] width 49 height 65
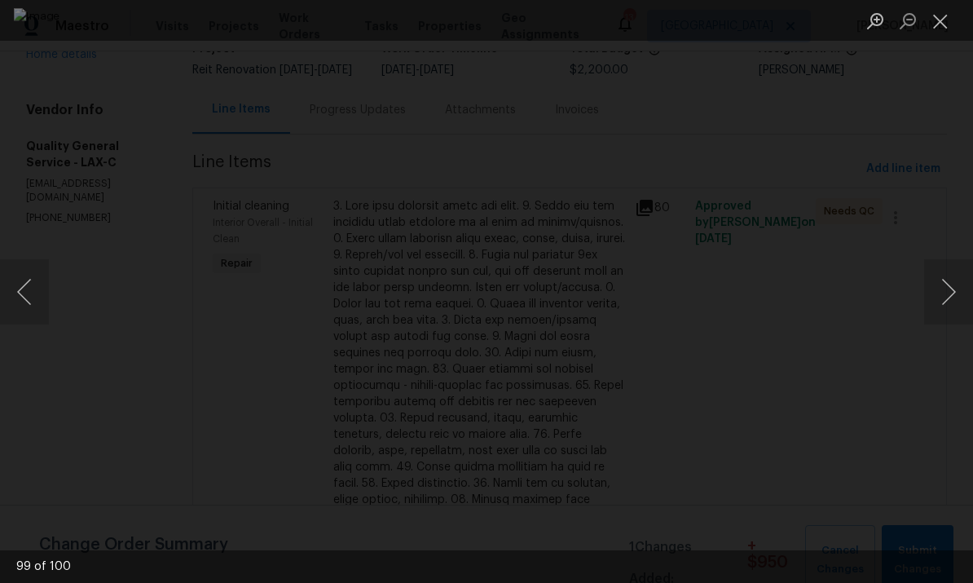
click at [945, 278] on button "Next image" at bounding box center [948, 291] width 49 height 65
click at [945, 277] on button "Next image" at bounding box center [948, 291] width 49 height 65
click at [945, 280] on button "Next image" at bounding box center [948, 291] width 49 height 65
click at [944, 279] on button "Next image" at bounding box center [948, 291] width 49 height 65
click at [946, 280] on button "Next image" at bounding box center [948, 291] width 49 height 65
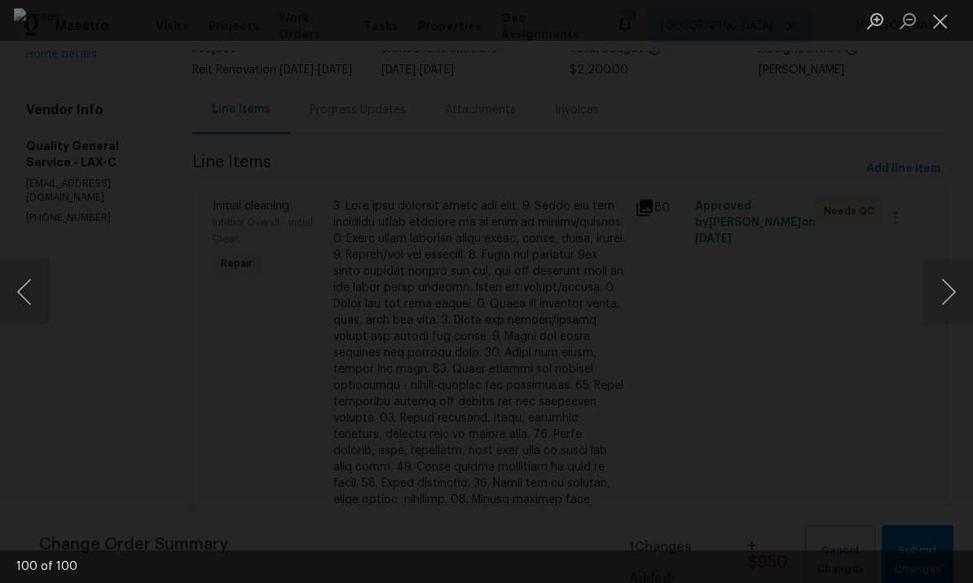
click at [945, 279] on button "Next image" at bounding box center [948, 291] width 49 height 65
click at [944, 279] on button "Next image" at bounding box center [948, 291] width 49 height 65
click at [945, 272] on button "Next image" at bounding box center [948, 291] width 49 height 65
click at [944, 271] on button "Next image" at bounding box center [948, 291] width 49 height 65
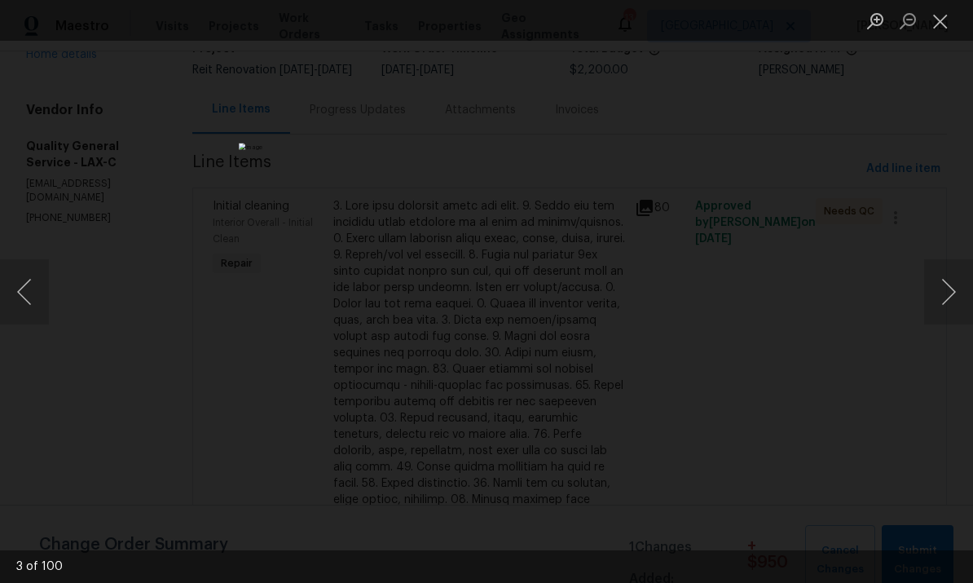
click at [944, 272] on button "Next image" at bounding box center [948, 291] width 49 height 65
click at [943, 271] on button "Next image" at bounding box center [948, 291] width 49 height 65
click at [944, 273] on button "Next image" at bounding box center [948, 291] width 49 height 65
click at [943, 273] on button "Next image" at bounding box center [948, 291] width 49 height 65
click at [946, 272] on button "Next image" at bounding box center [948, 291] width 49 height 65
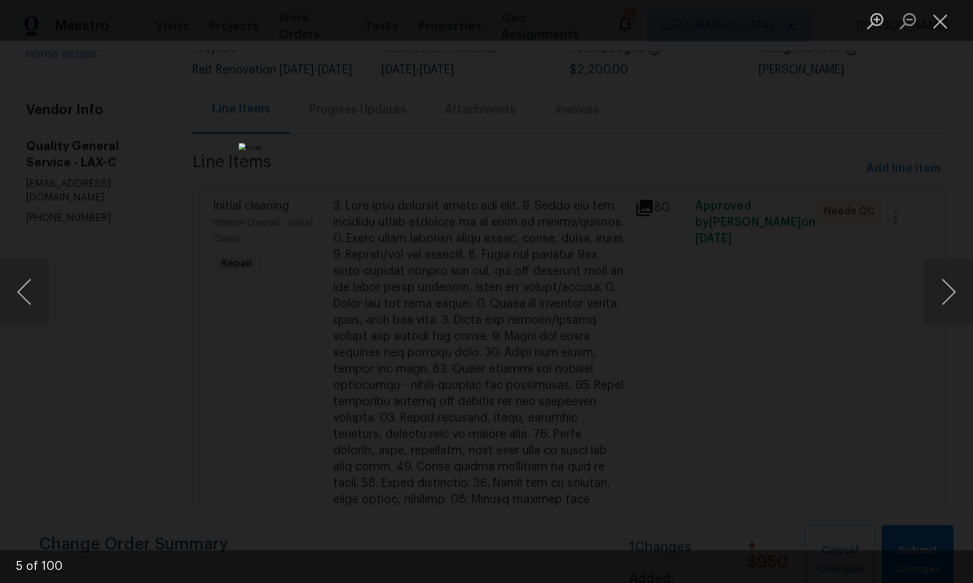
click at [952, 19] on button "Close lightbox" at bounding box center [940, 21] width 33 height 29
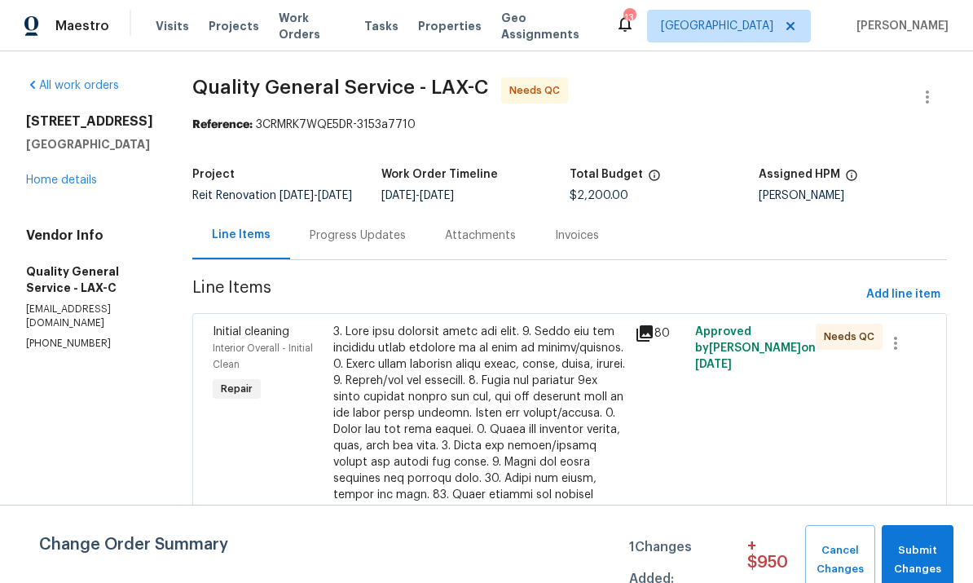
scroll to position [0, 0]
click at [39, 182] on link "Home details" at bounding box center [61, 179] width 71 height 11
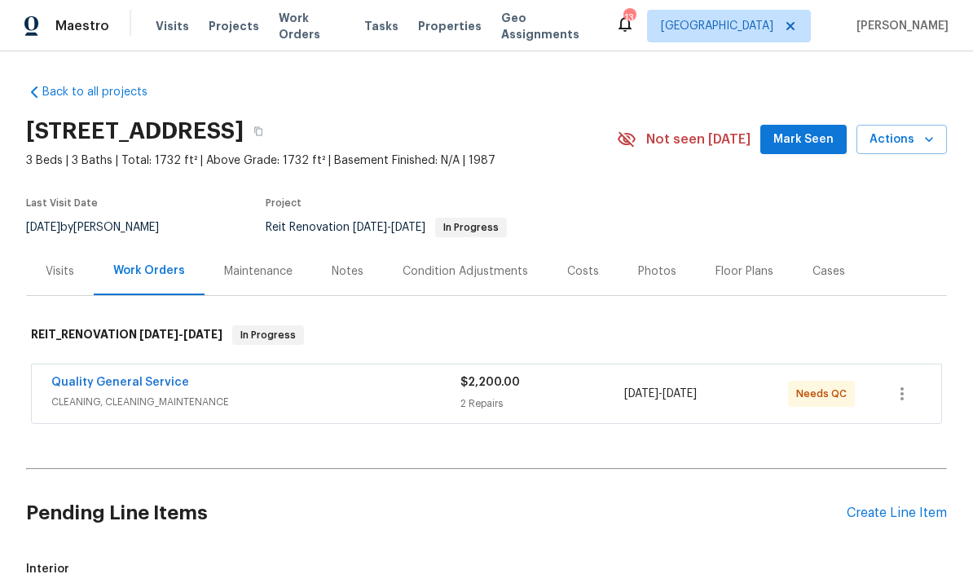
click at [332, 21] on span "Work Orders" at bounding box center [312, 26] width 66 height 33
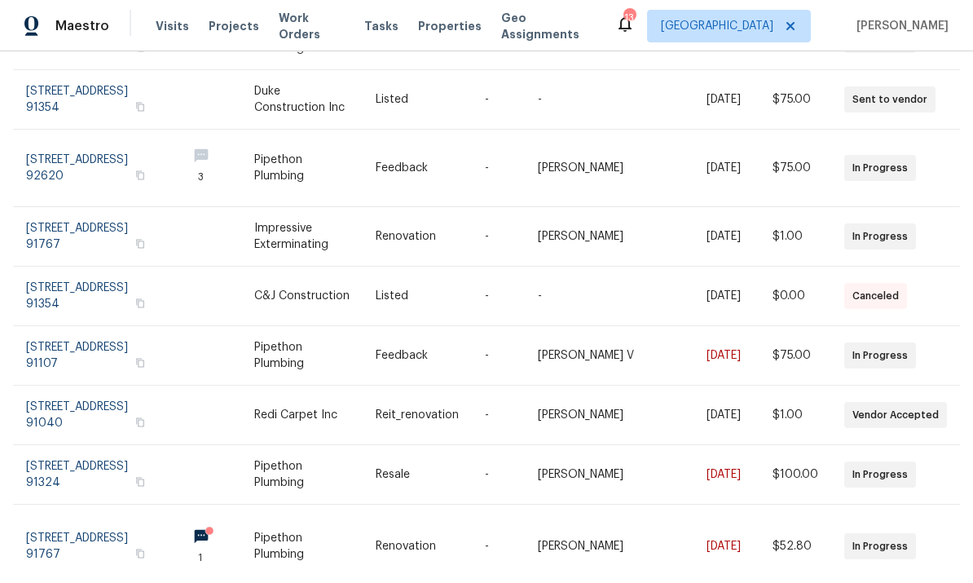
scroll to position [300, 1]
